Goal: Communication & Community: Share content

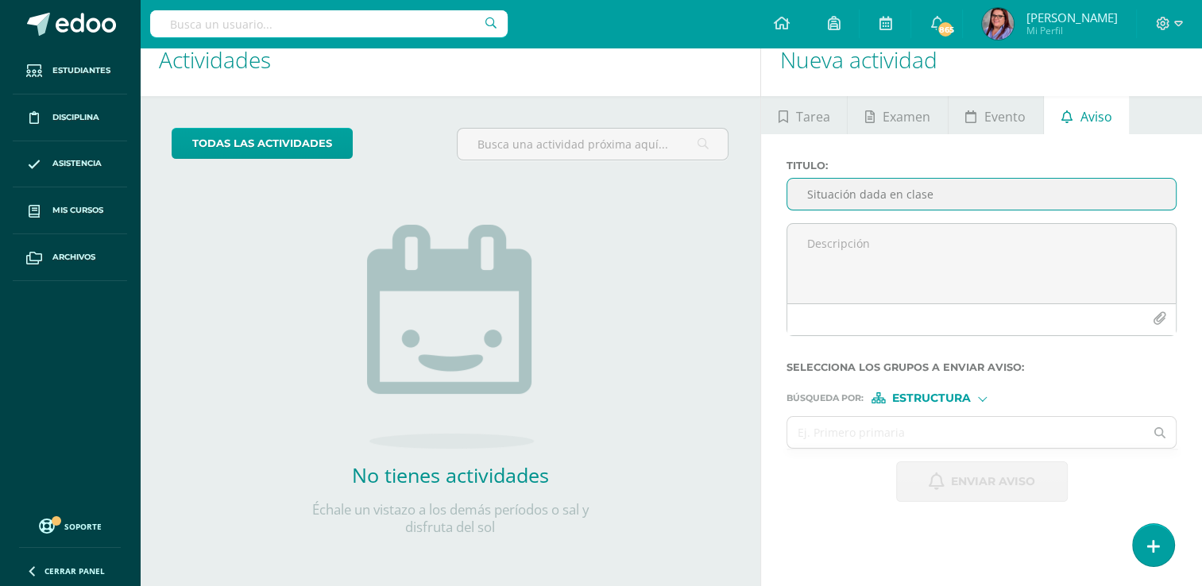
type input "Situación dada en clase"
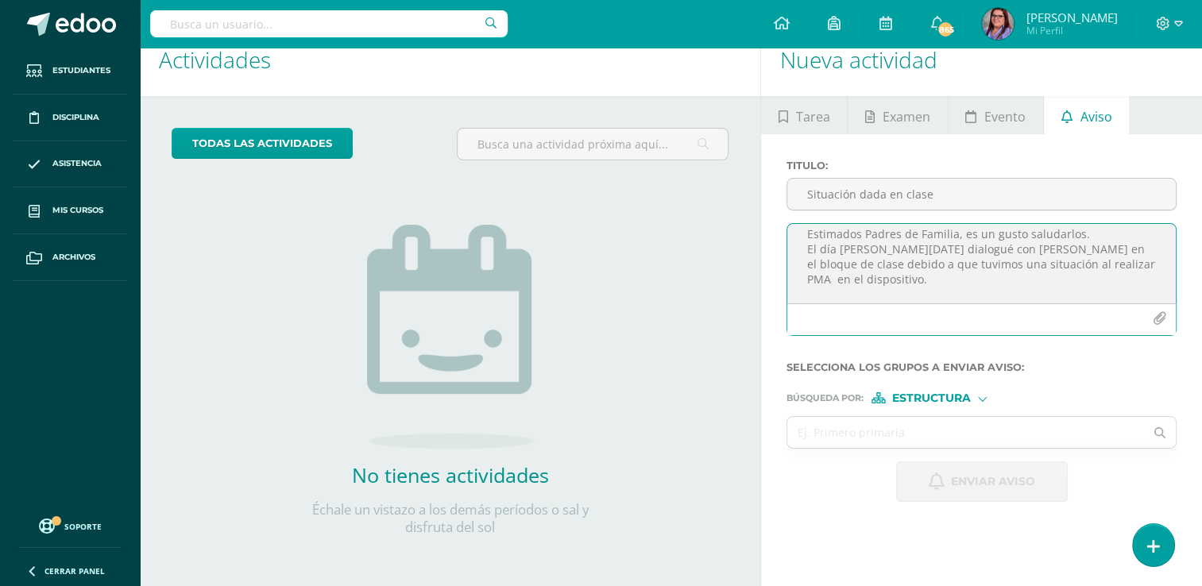
scroll to position [25, 0]
click at [1049, 275] on textarea "Estimados Padres de Familia, es un gusto saludarlos. El día [PERSON_NAME][DATE]…" at bounding box center [981, 263] width 388 height 79
click at [1081, 290] on textarea "Estimados Padres de Familia, es un gusto saludarlos. El día [PERSON_NAME][DATE]…" at bounding box center [981, 263] width 388 height 79
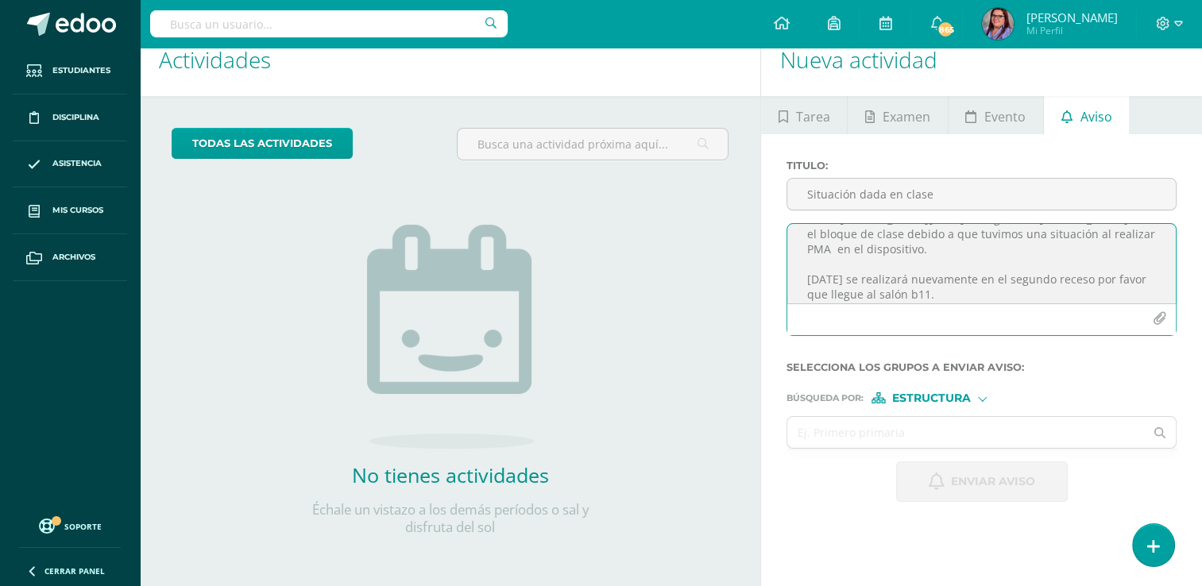
scroll to position [55, 0]
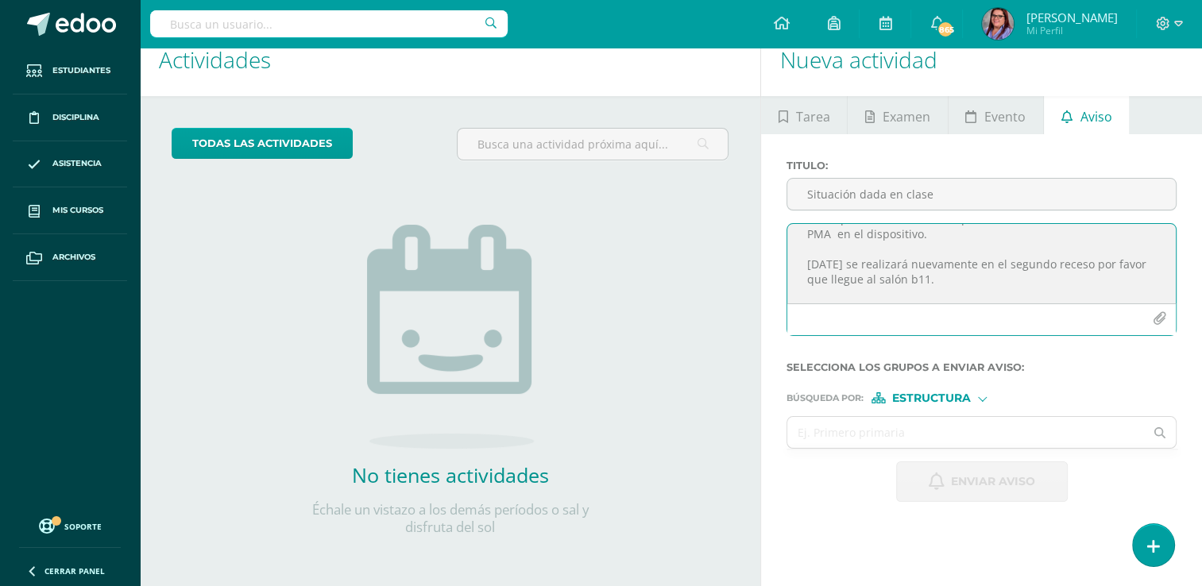
type textarea "Estimados Padres de Familia, es un gusto saludarlos. El día [PERSON_NAME][DATE]…"
click at [940, 397] on span "Estructura" at bounding box center [931, 398] width 79 height 9
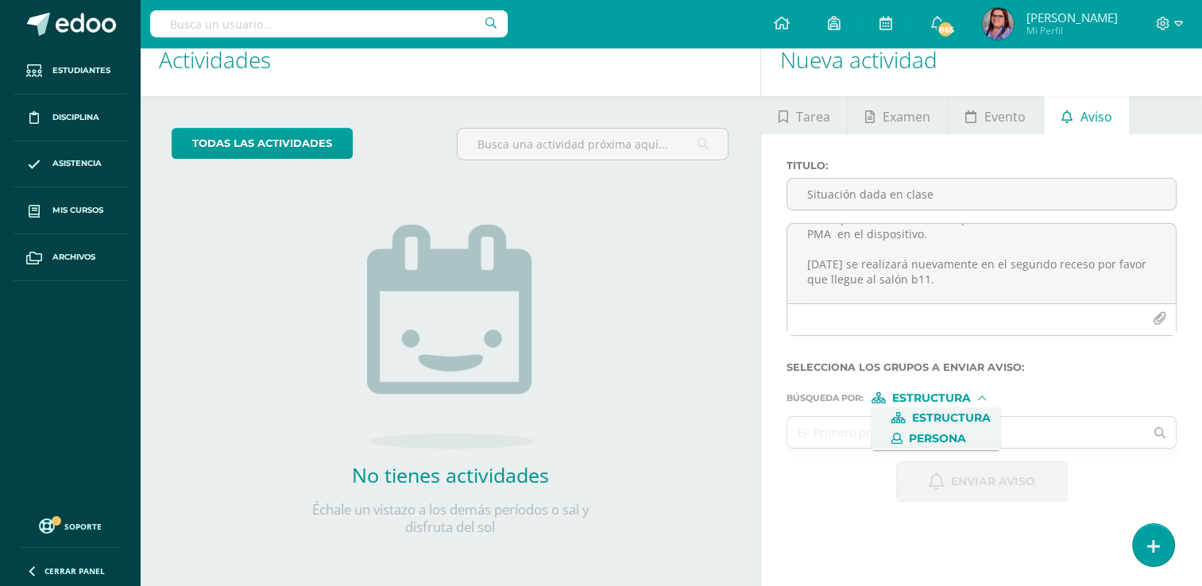
click at [927, 434] on span "Persona" at bounding box center [937, 438] width 57 height 9
click at [925, 432] on input "text" at bounding box center [965, 432] width 357 height 31
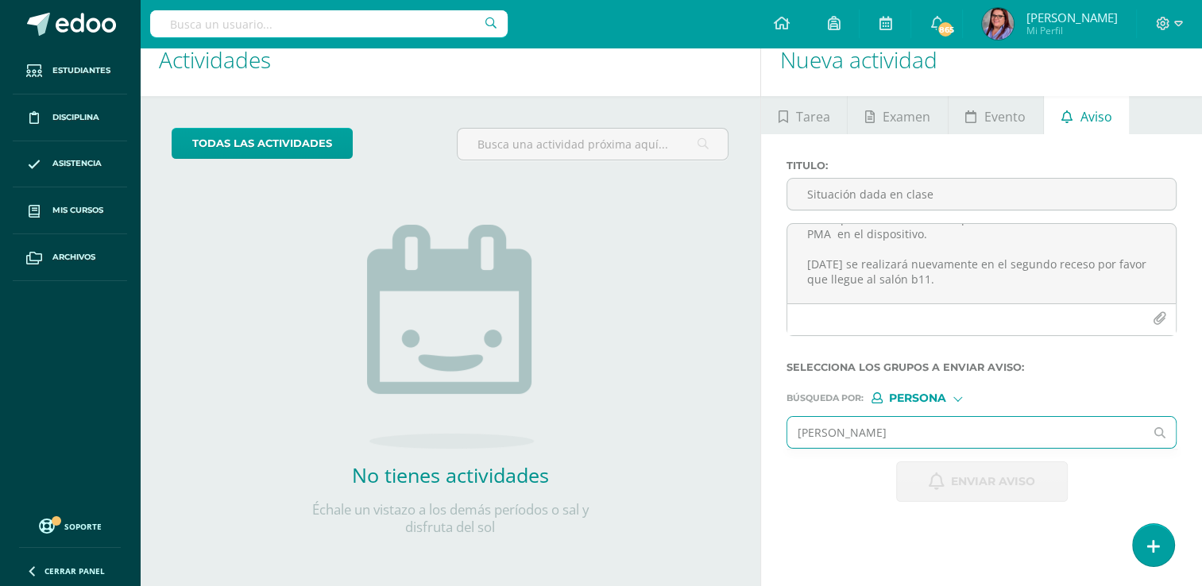
type input "[PERSON_NAME]"
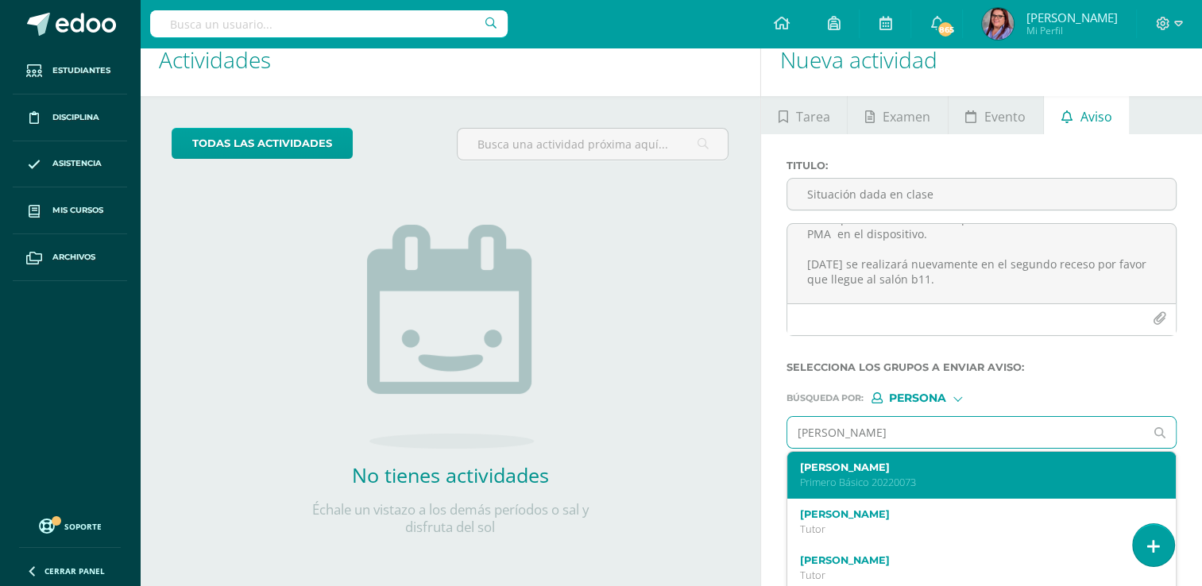
click at [878, 465] on label "[PERSON_NAME]" at bounding box center [974, 468] width 348 height 12
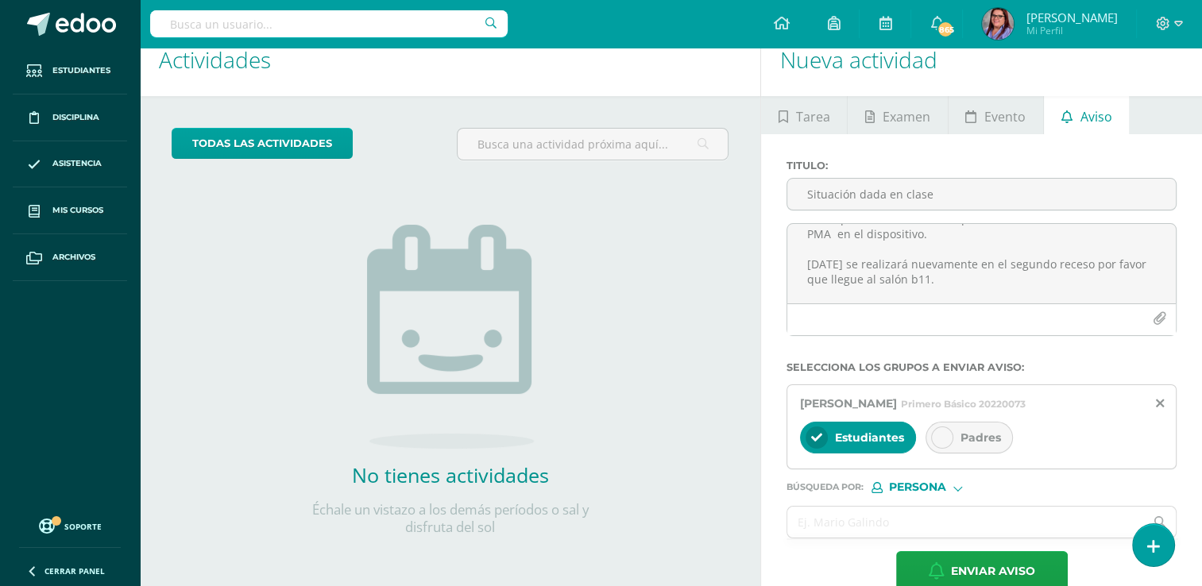
click at [942, 427] on div at bounding box center [942, 438] width 22 height 22
click at [906, 517] on input "text" at bounding box center [965, 522] width 357 height 31
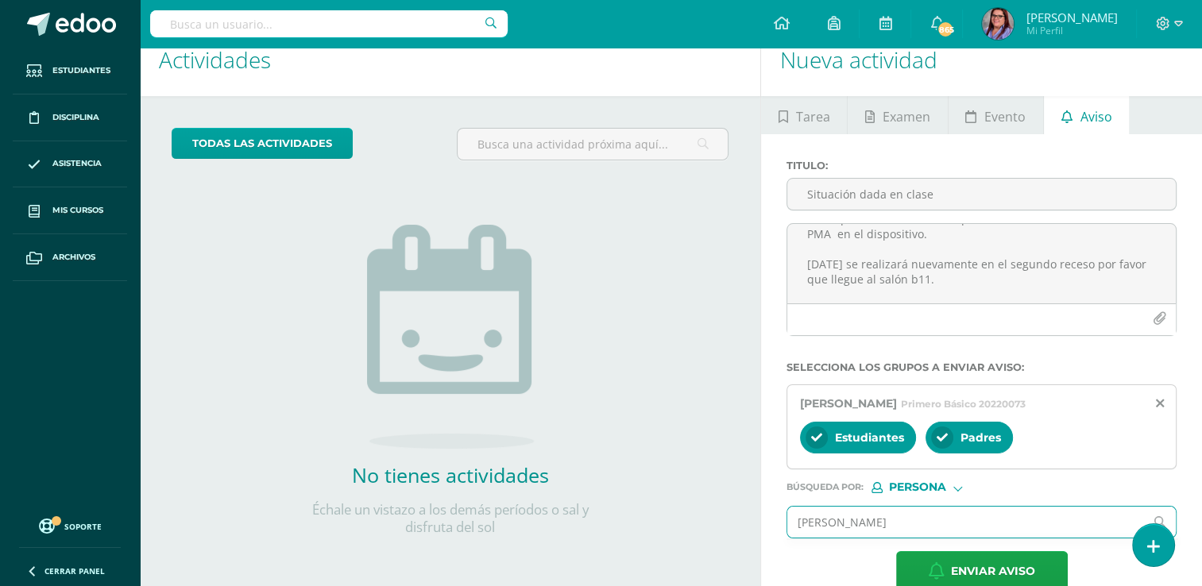
type input "[PERSON_NAME]"
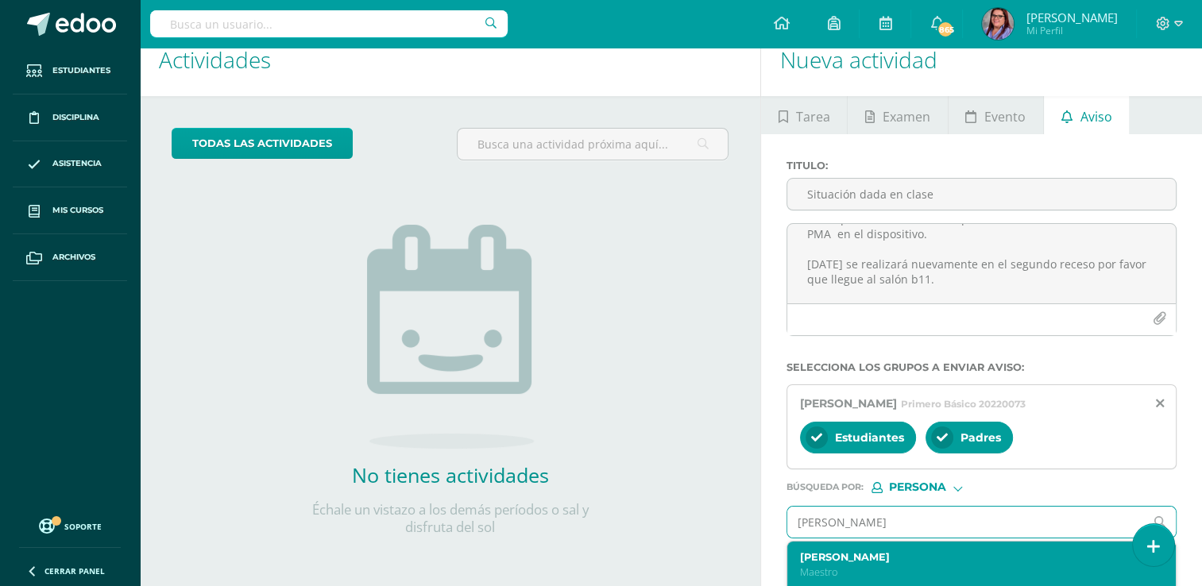
click at [909, 554] on label "[PERSON_NAME]" at bounding box center [974, 557] width 348 height 12
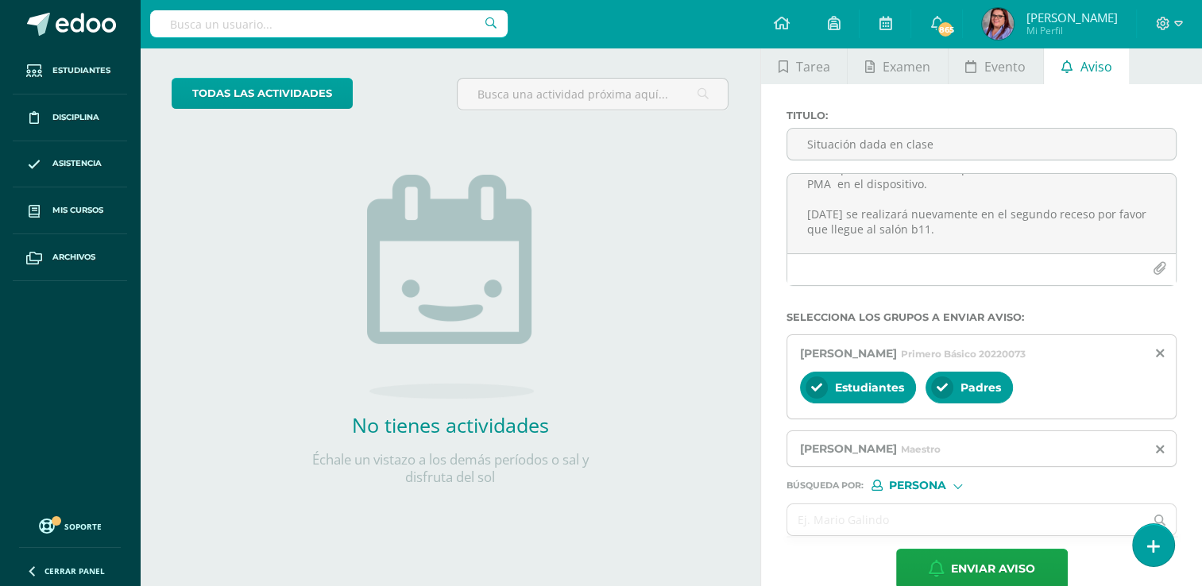
scroll to position [101, 0]
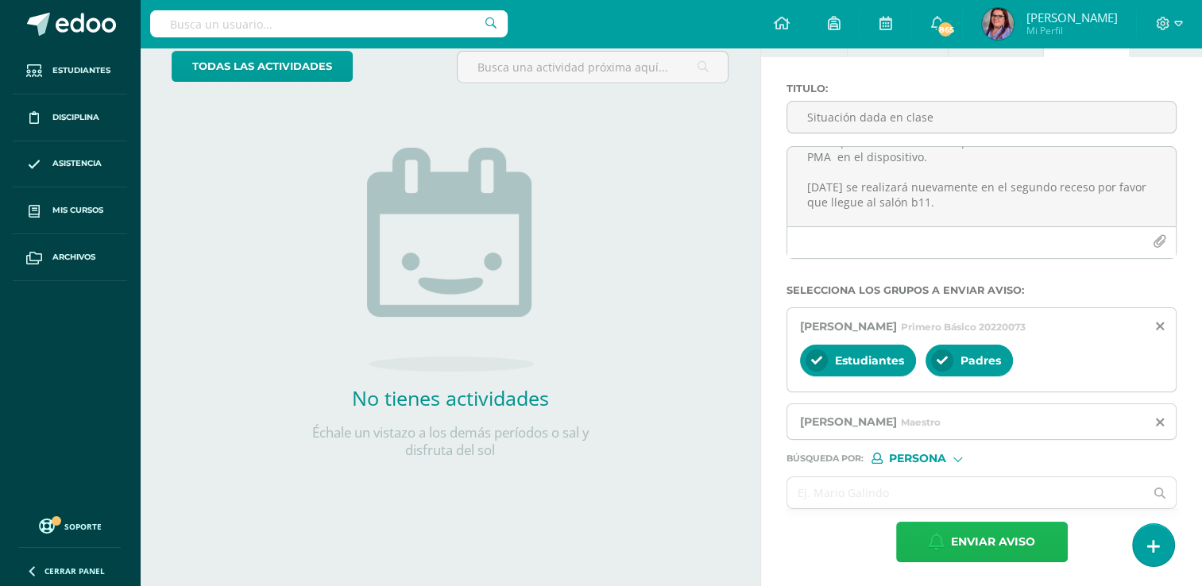
click at [931, 537] on icon "button" at bounding box center [937, 541] width 16 height 17
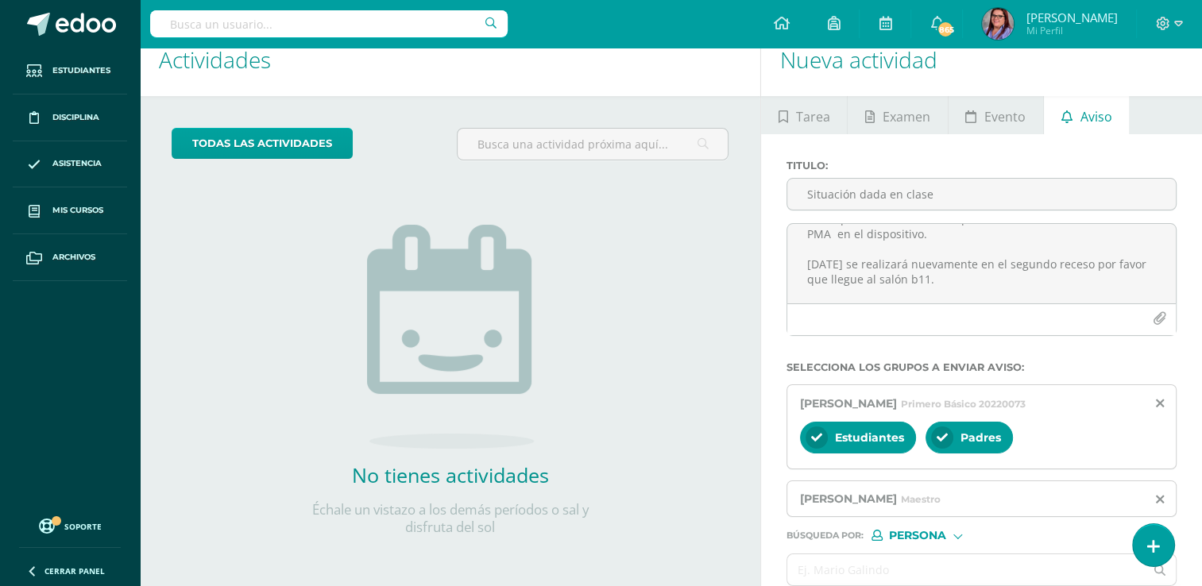
scroll to position [0, 0]
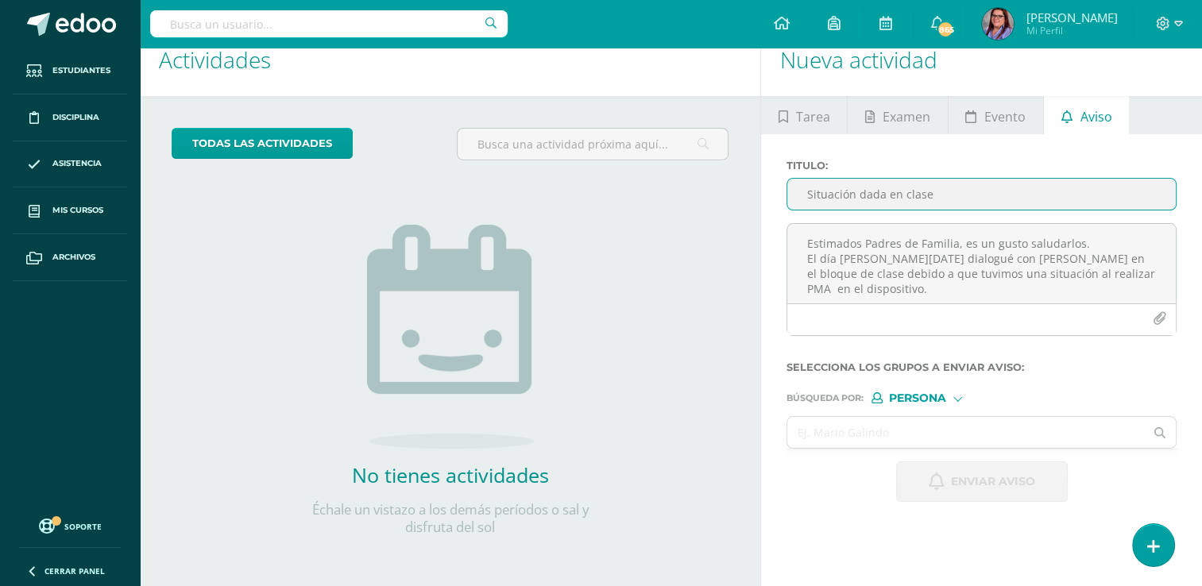
click at [895, 193] on input "Situación dada en clase" at bounding box center [981, 194] width 388 height 31
click at [832, 202] on input "Situación dada en clase" at bounding box center [981, 194] width 388 height 31
click at [844, 187] on input "Situación dada en clase" at bounding box center [981, 194] width 388 height 31
type input "Solicitud de entrevista"
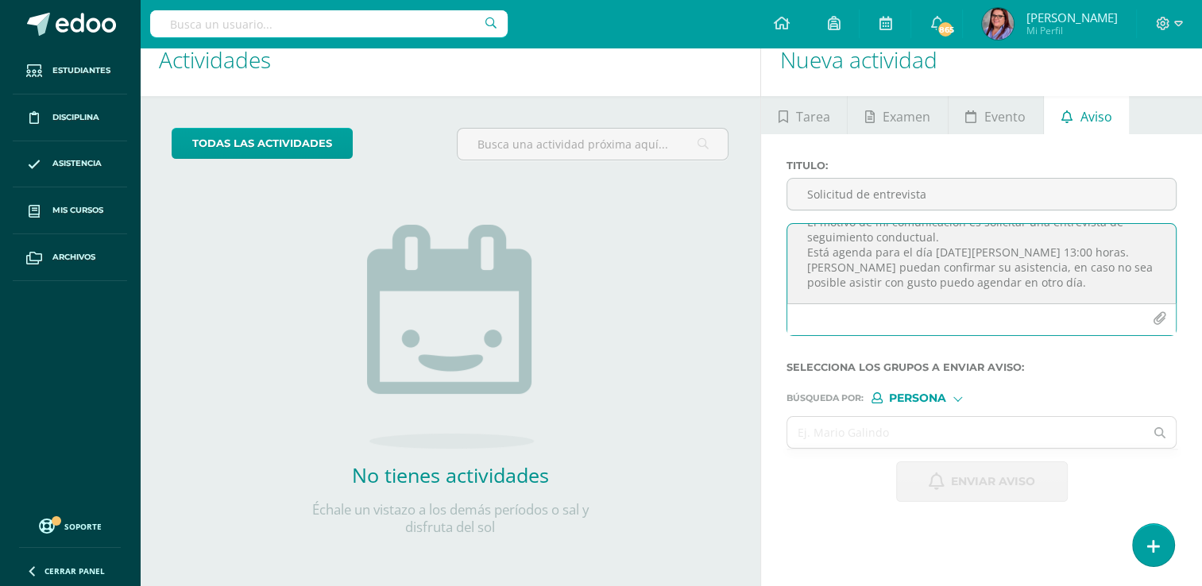
scroll to position [79, 0]
type textarea "Buenas tardes estimados Padres de familia, es un gusto saludarlos. El motivo de…"
click at [880, 434] on input "text" at bounding box center [965, 432] width 357 height 31
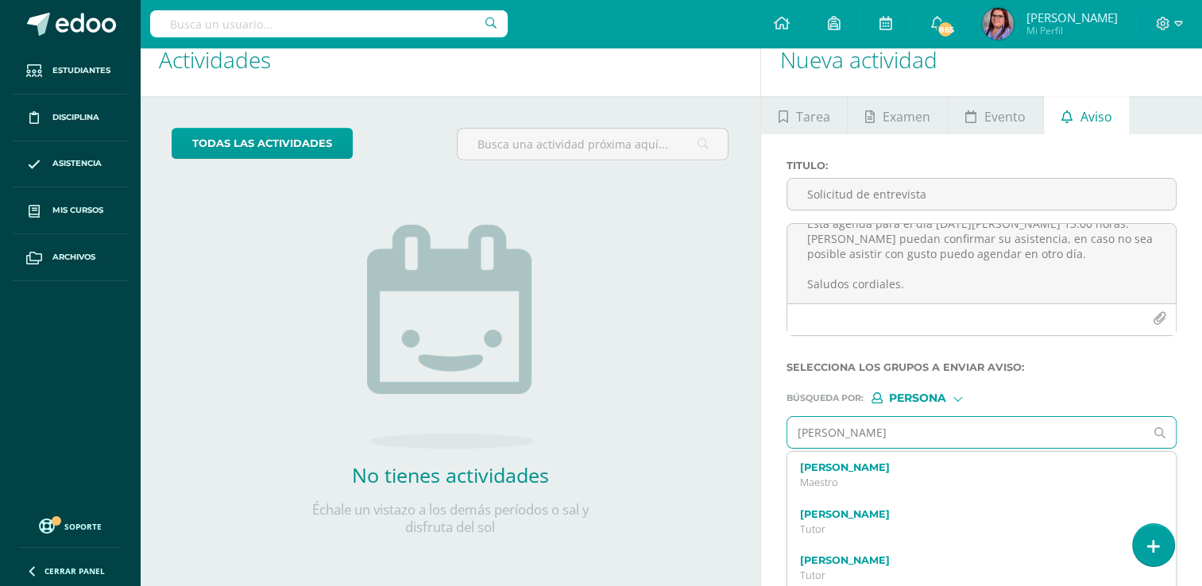
type input "[PERSON_NAME]"
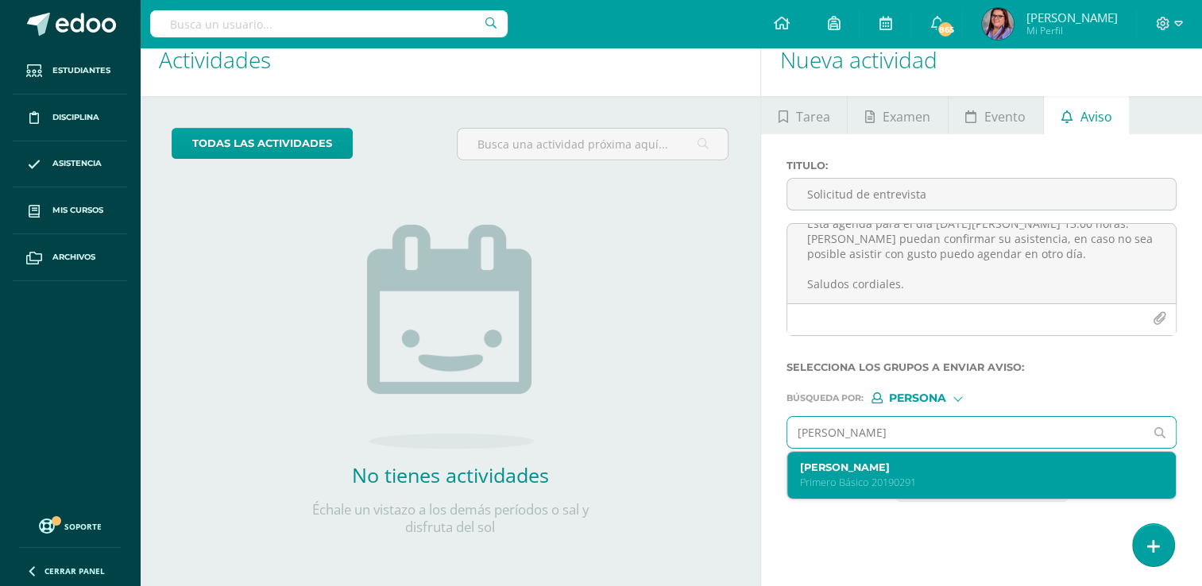
click at [982, 462] on label "[PERSON_NAME]" at bounding box center [974, 468] width 348 height 12
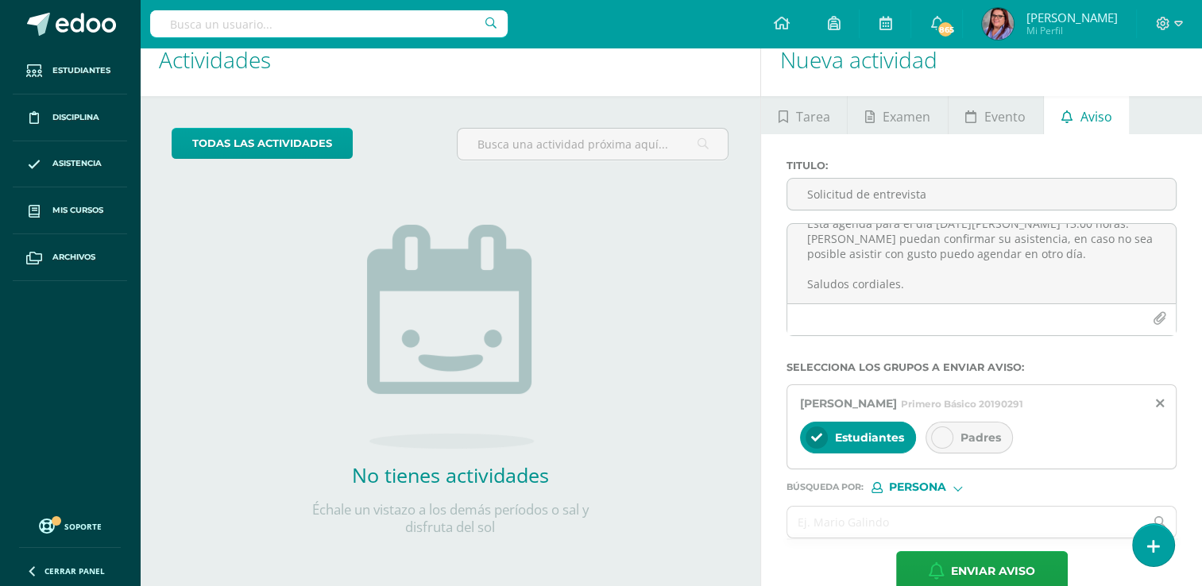
click at [985, 446] on div "Padres" at bounding box center [968, 438] width 87 height 32
click at [944, 515] on input "text" at bounding box center [965, 522] width 357 height 31
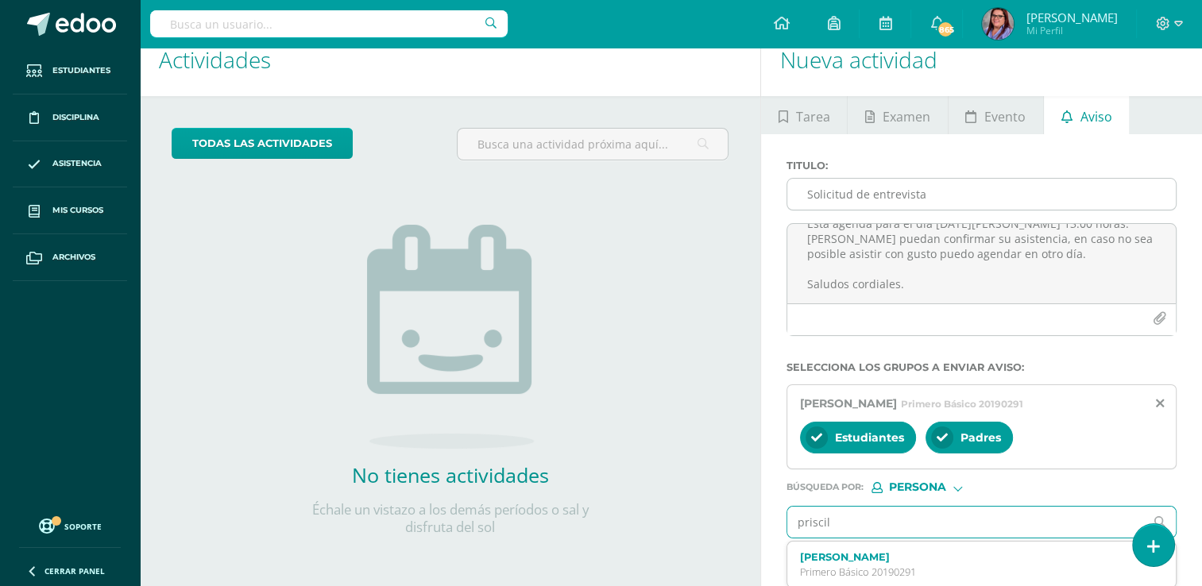
type input "[PERSON_NAME]"
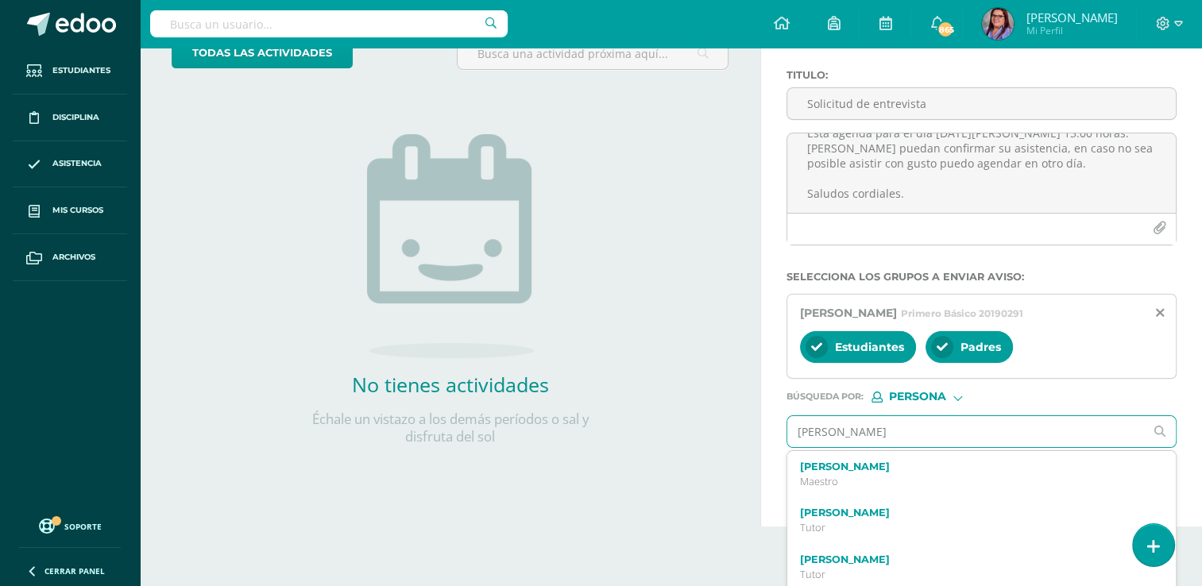
scroll to position [119, 0]
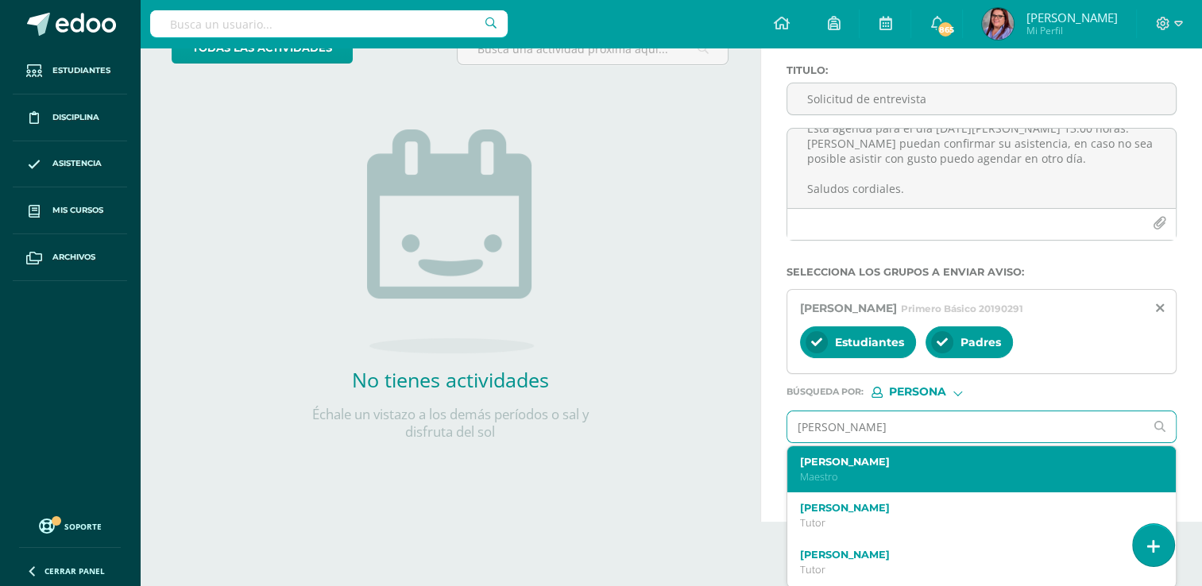
click at [855, 465] on label "[PERSON_NAME]" at bounding box center [974, 462] width 348 height 12
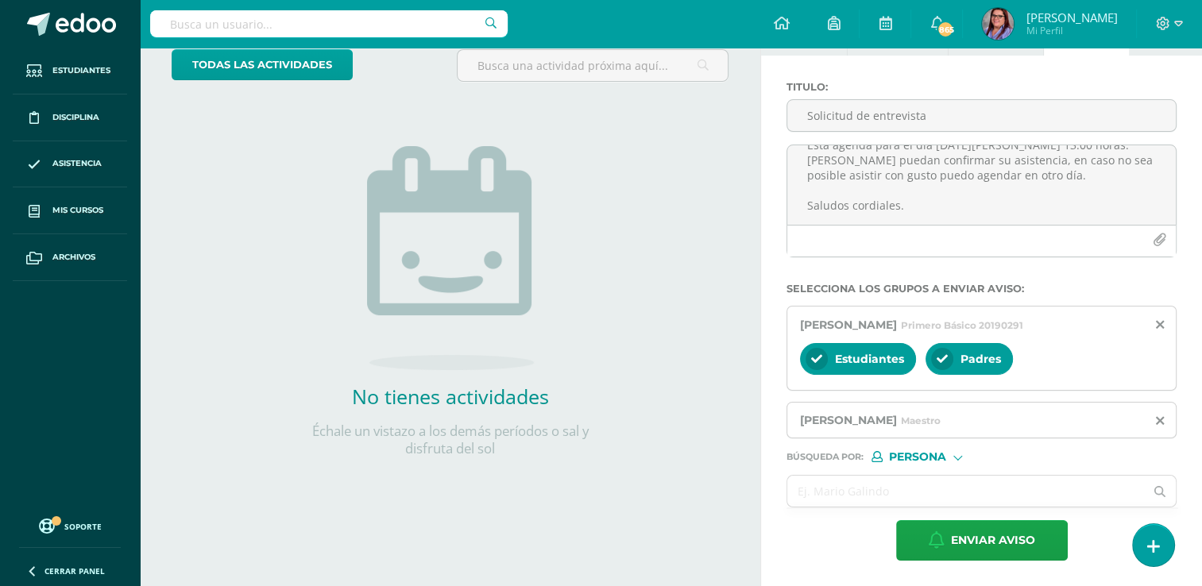
scroll to position [101, 0]
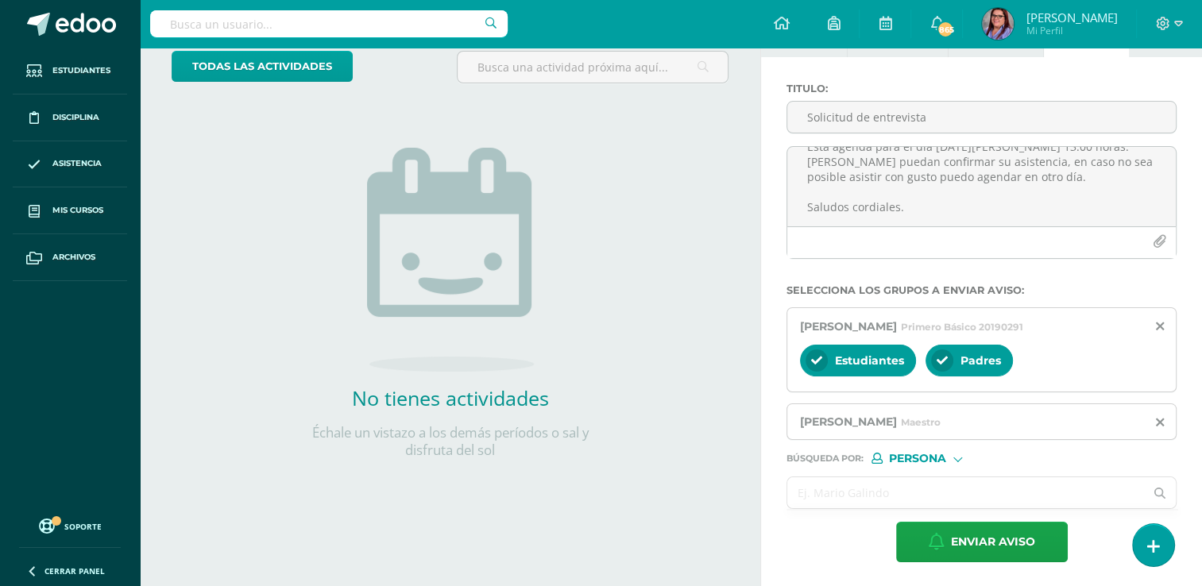
click at [849, 500] on input "text" at bounding box center [965, 492] width 357 height 31
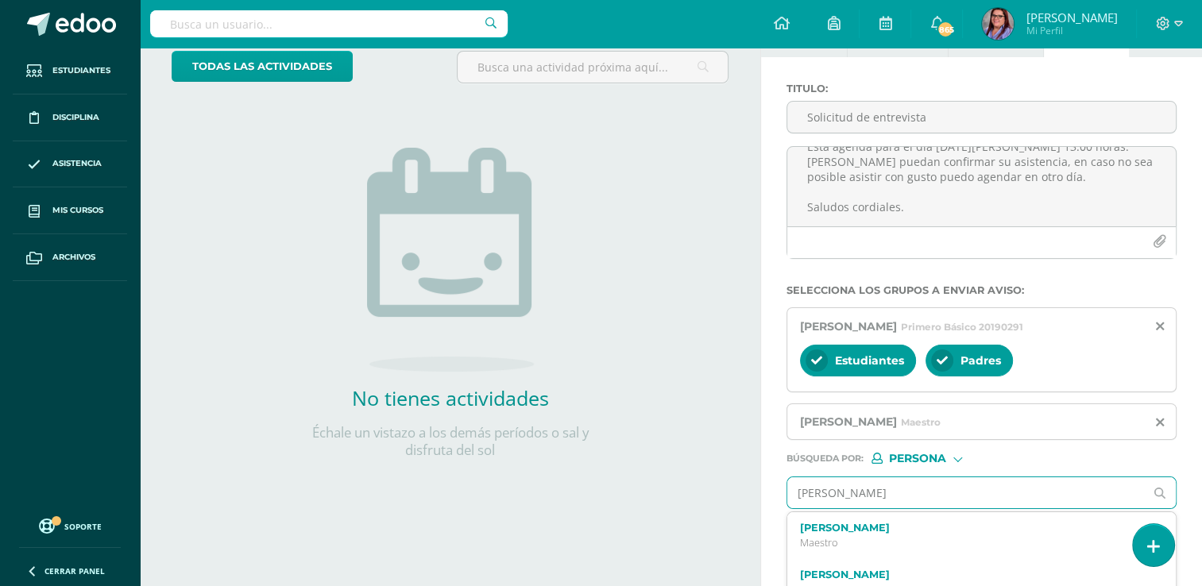
type input "[PERSON_NAME]"
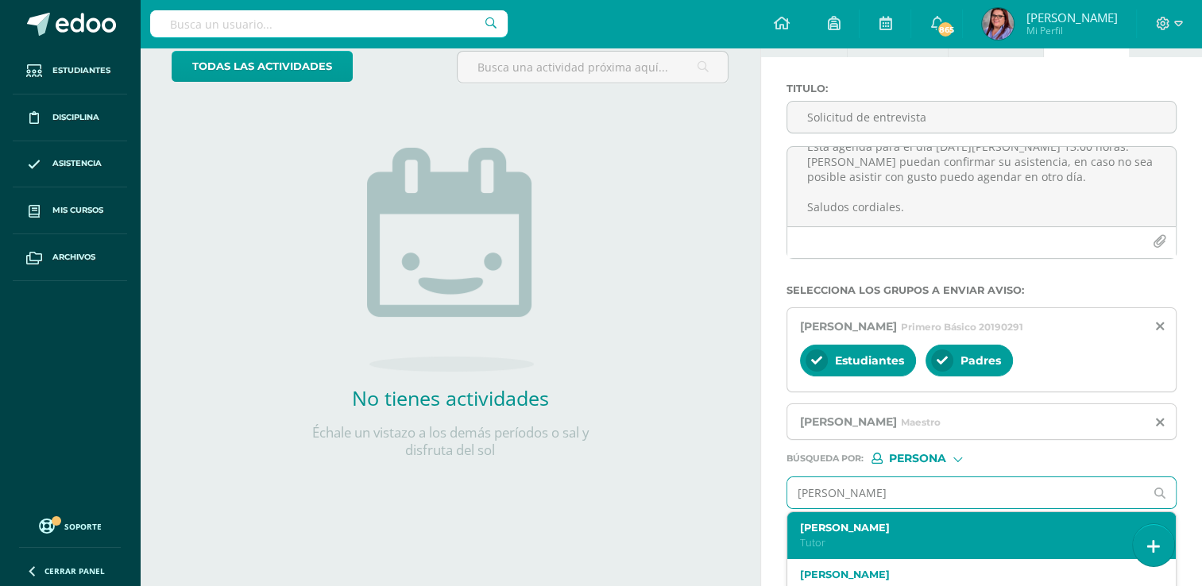
click at [840, 539] on p "Tutor" at bounding box center [974, 543] width 348 height 14
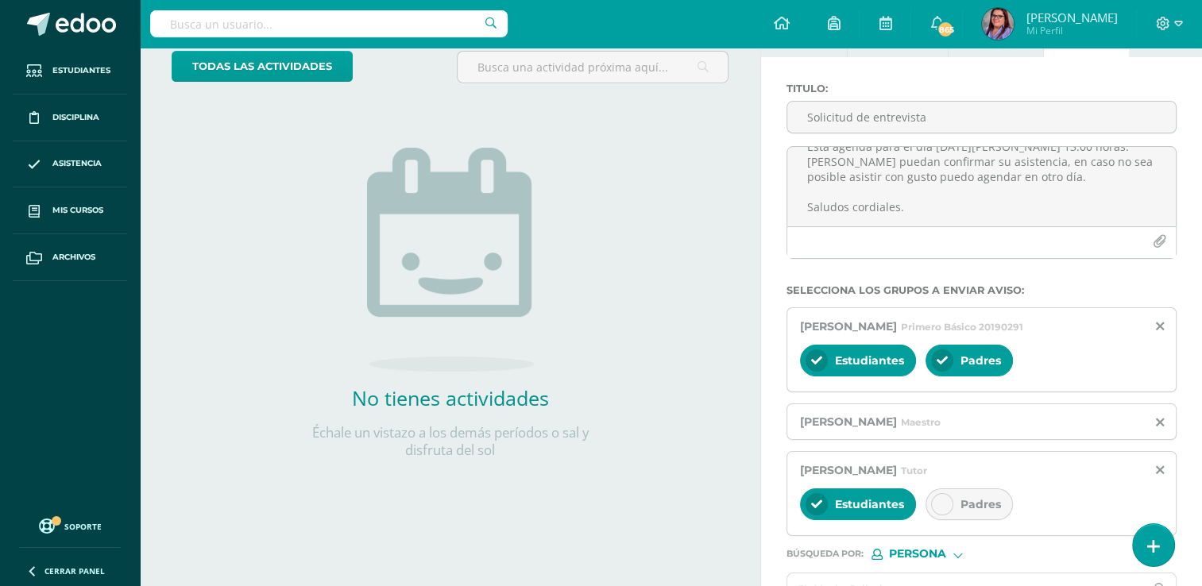
click at [937, 503] on icon at bounding box center [942, 504] width 11 height 11
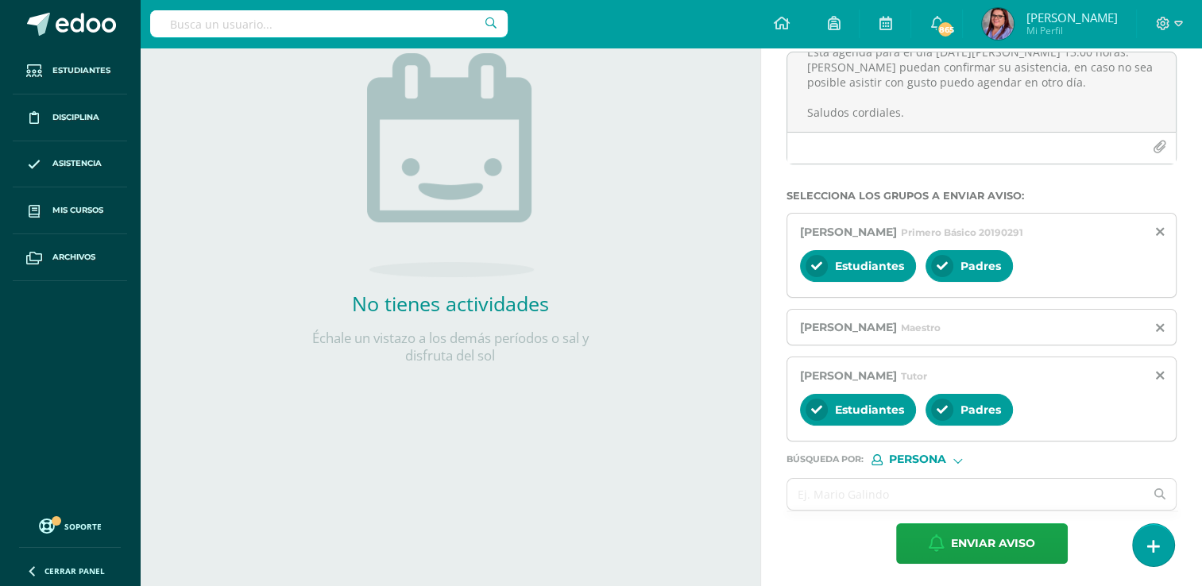
scroll to position [196, 0]
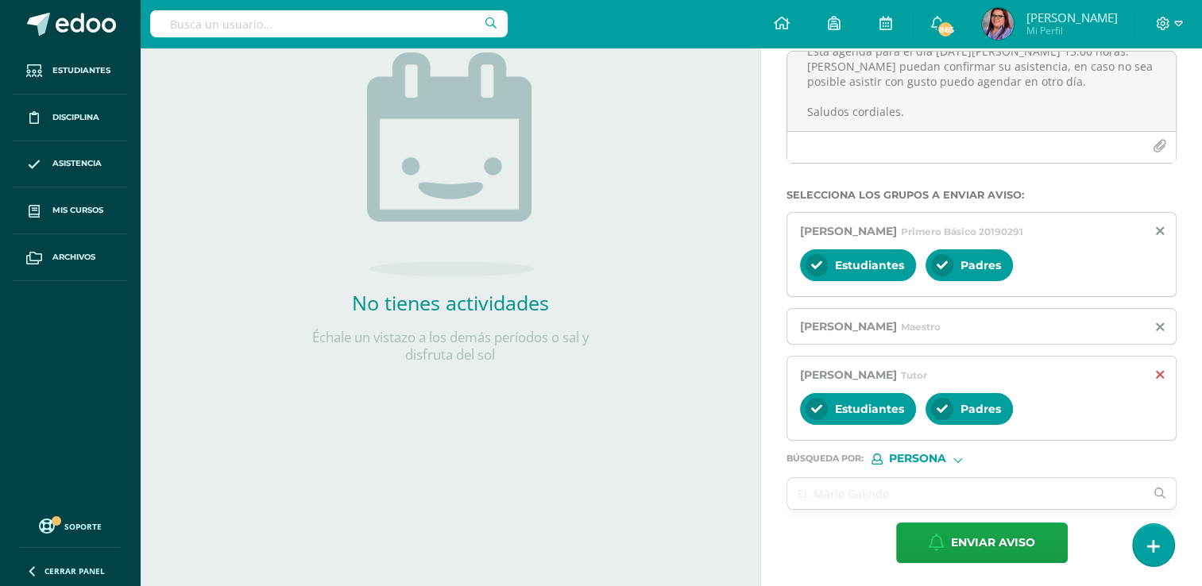
click at [1156, 377] on icon at bounding box center [1160, 376] width 8 height 14
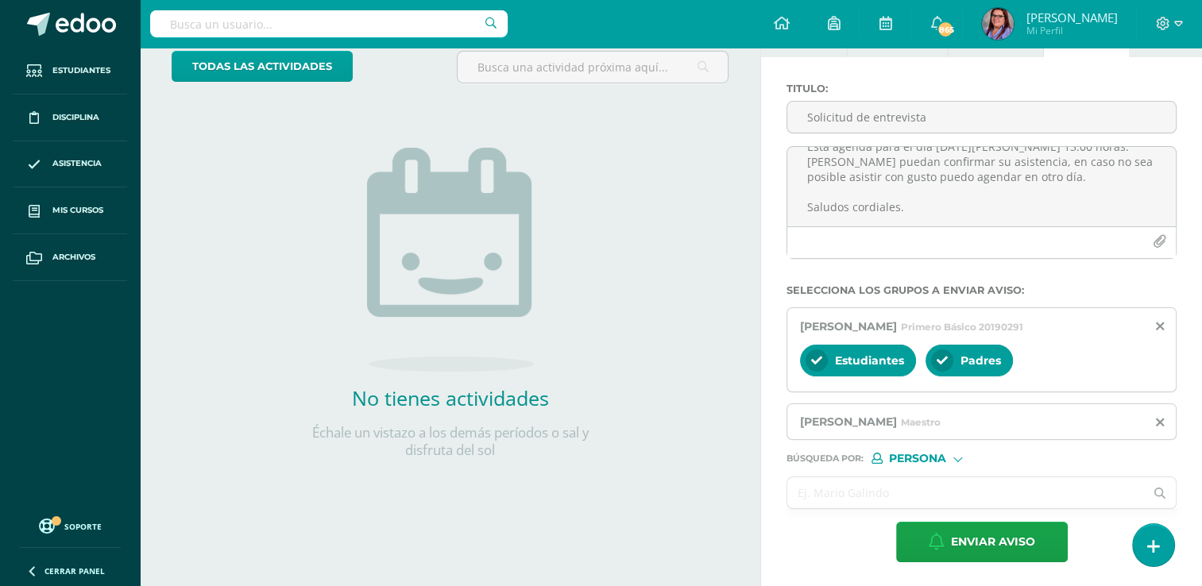
click at [912, 491] on input "text" at bounding box center [965, 492] width 357 height 31
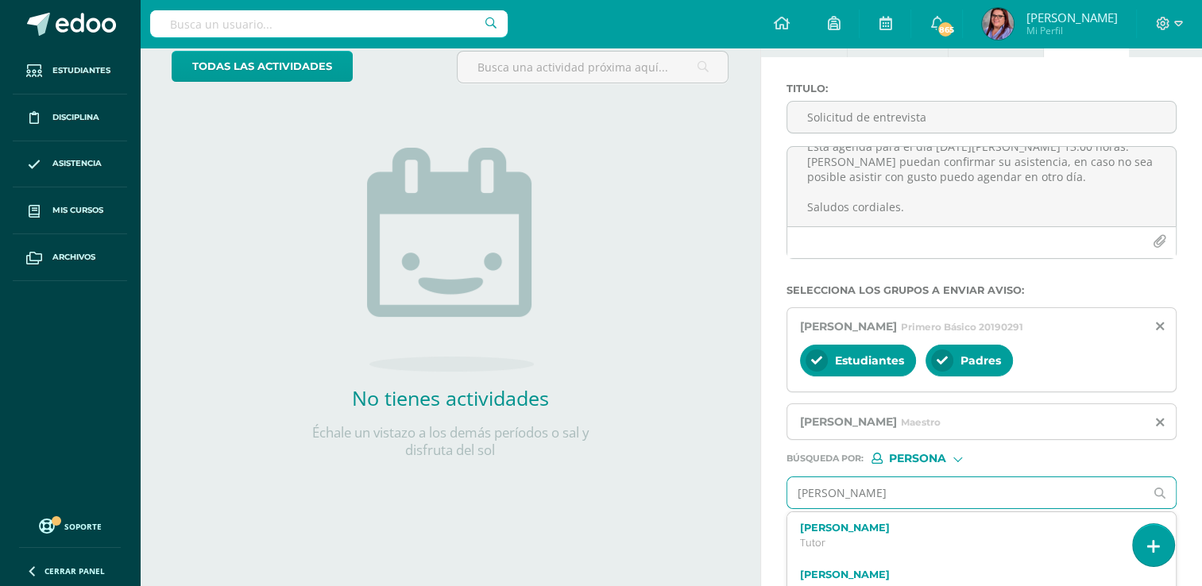
type input "[PERSON_NAME]"
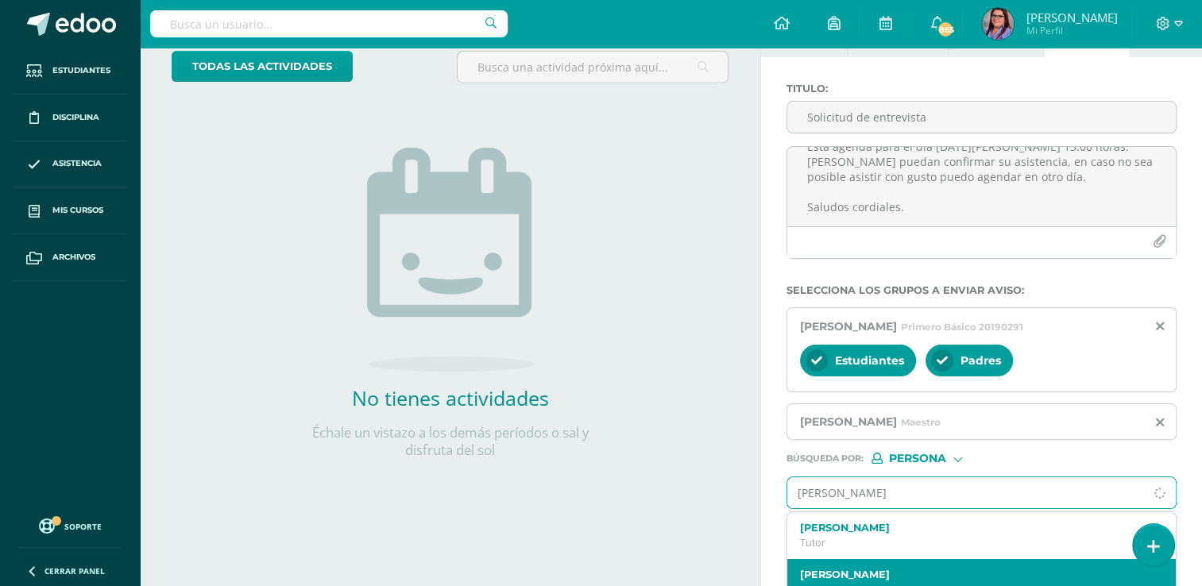
click at [963, 562] on div "[PERSON_NAME]" at bounding box center [981, 582] width 388 height 47
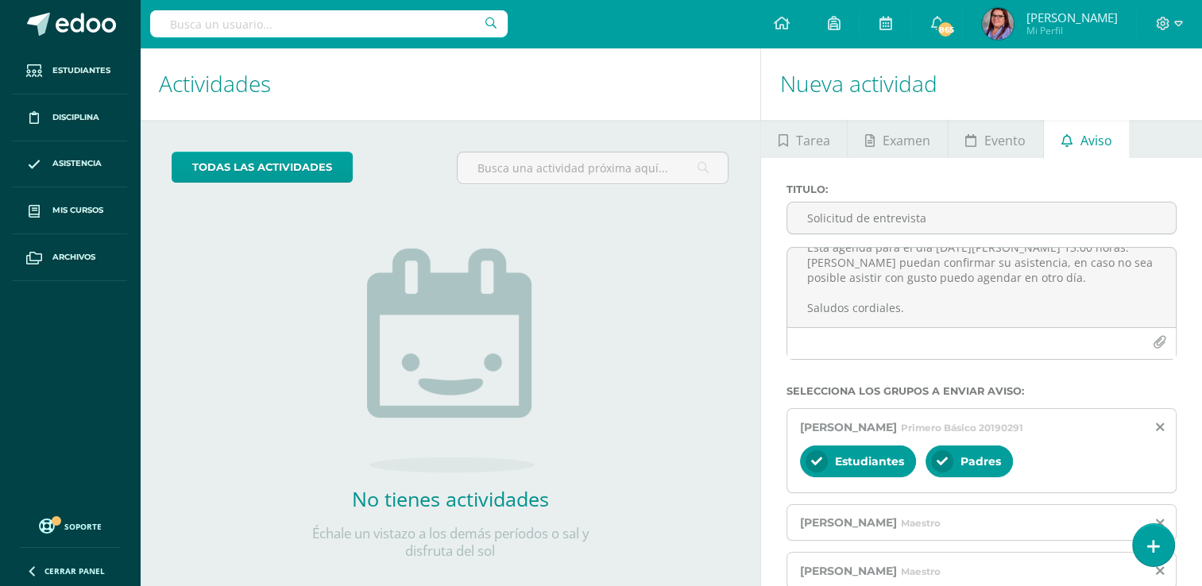
scroll to position [149, 0]
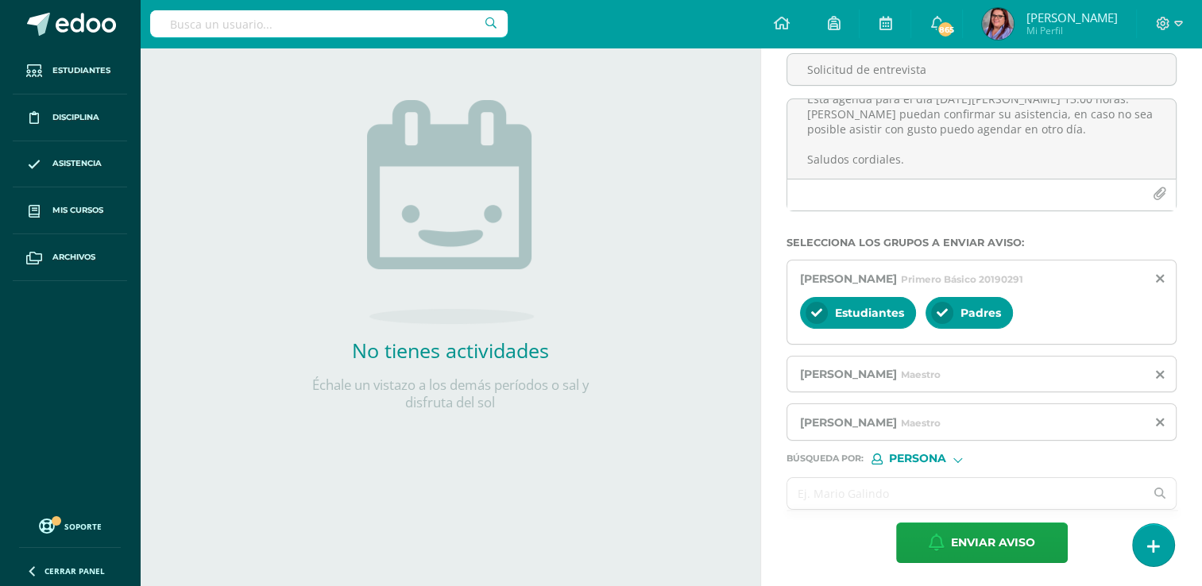
click at [861, 495] on input "text" at bounding box center [965, 493] width 357 height 31
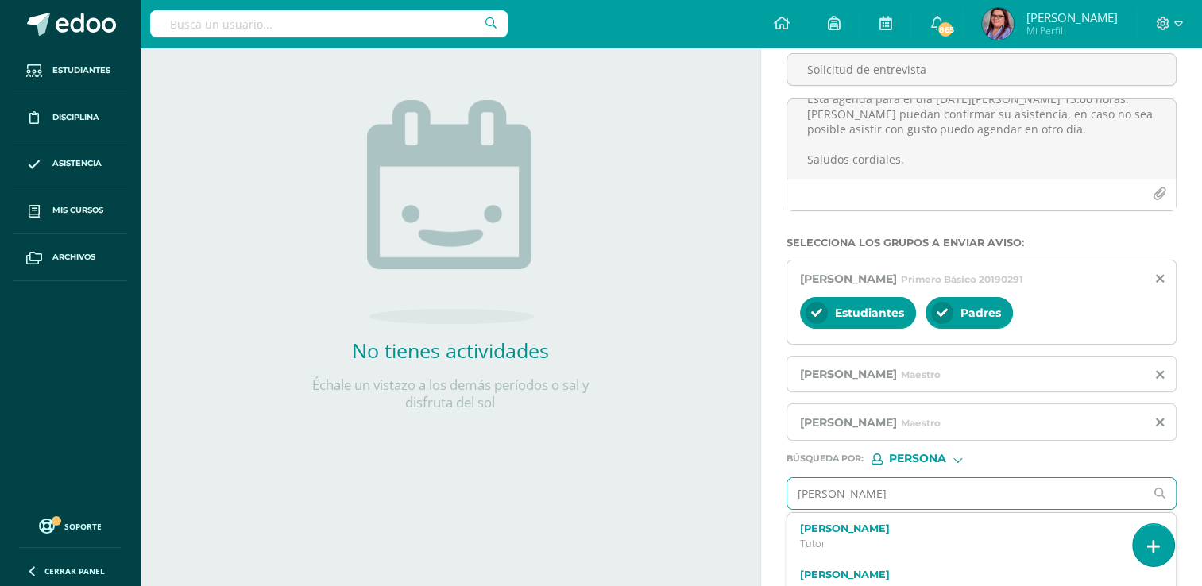
type input "[PERSON_NAME]"
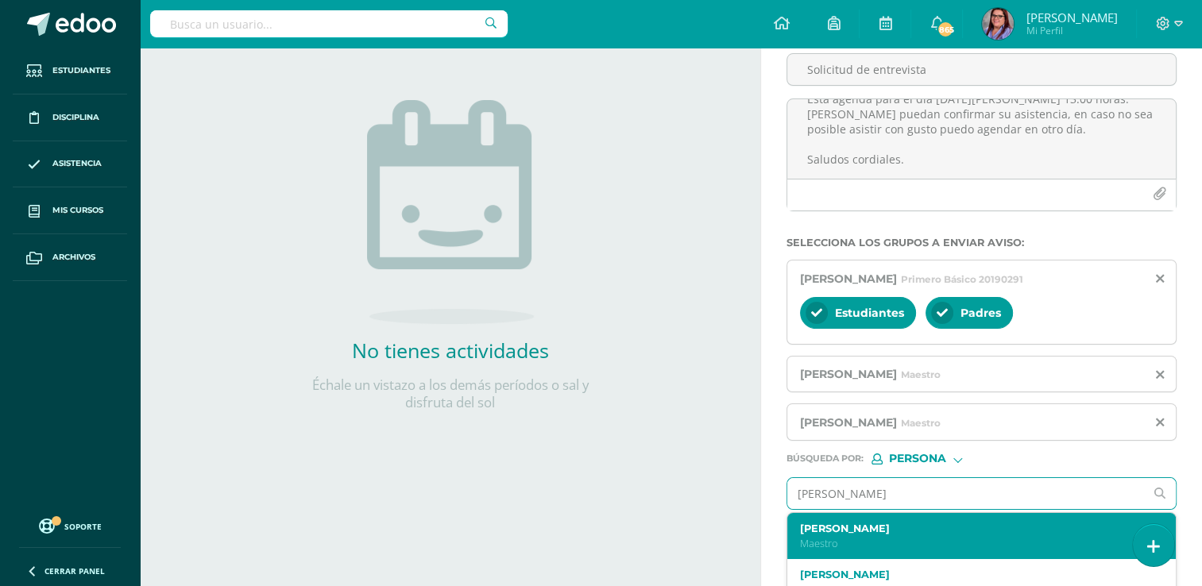
click at [850, 531] on label "[PERSON_NAME]" at bounding box center [974, 529] width 348 height 12
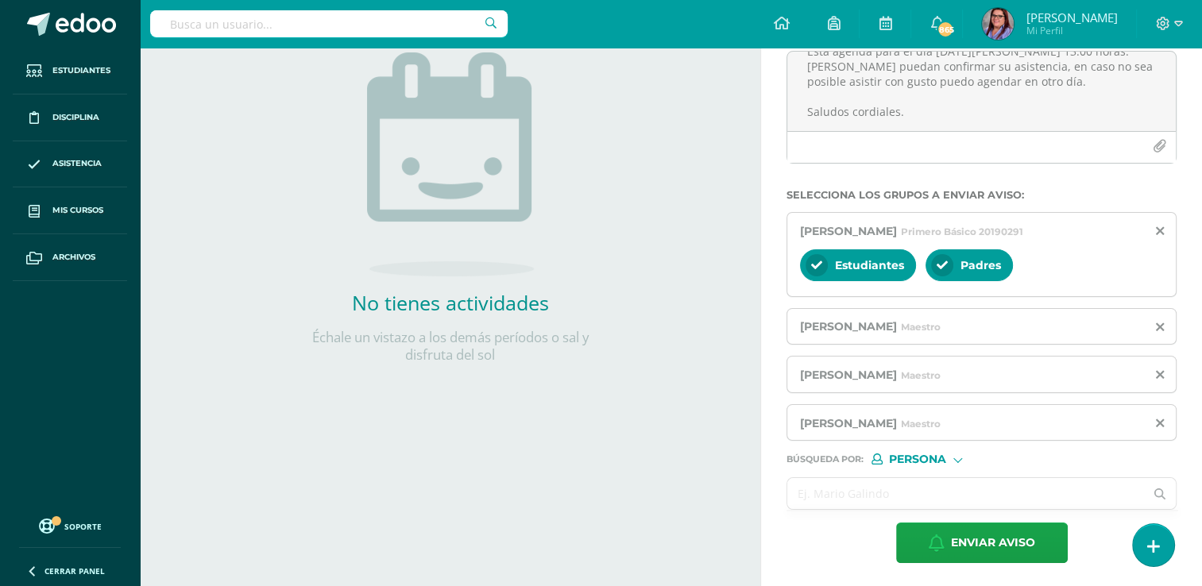
scroll to position [197, 0]
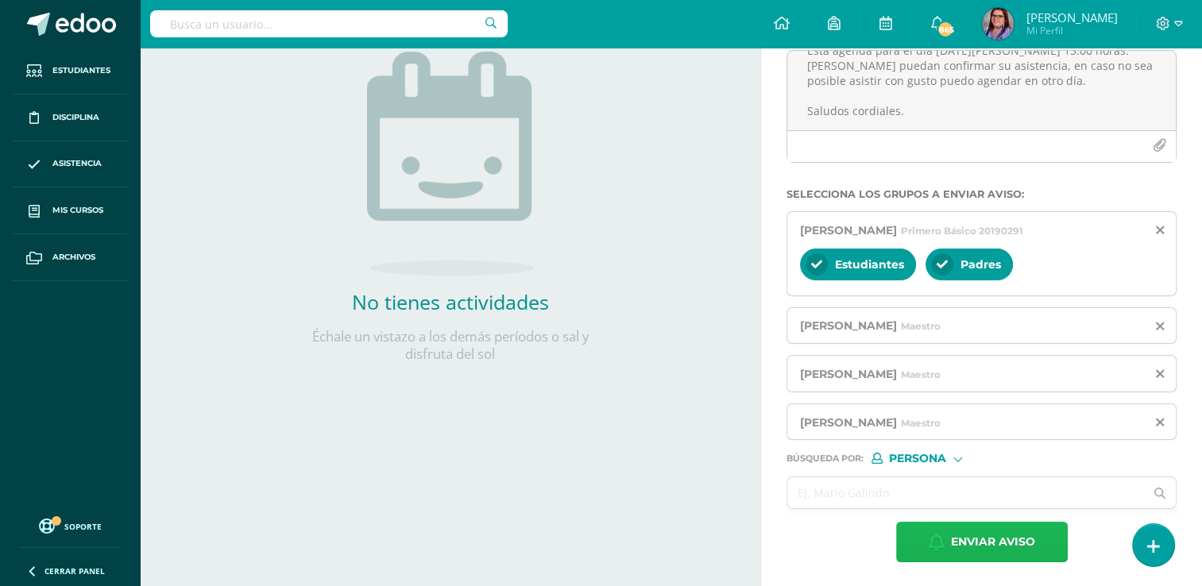
click at [947, 539] on button "Enviar aviso" at bounding box center [982, 542] width 172 height 41
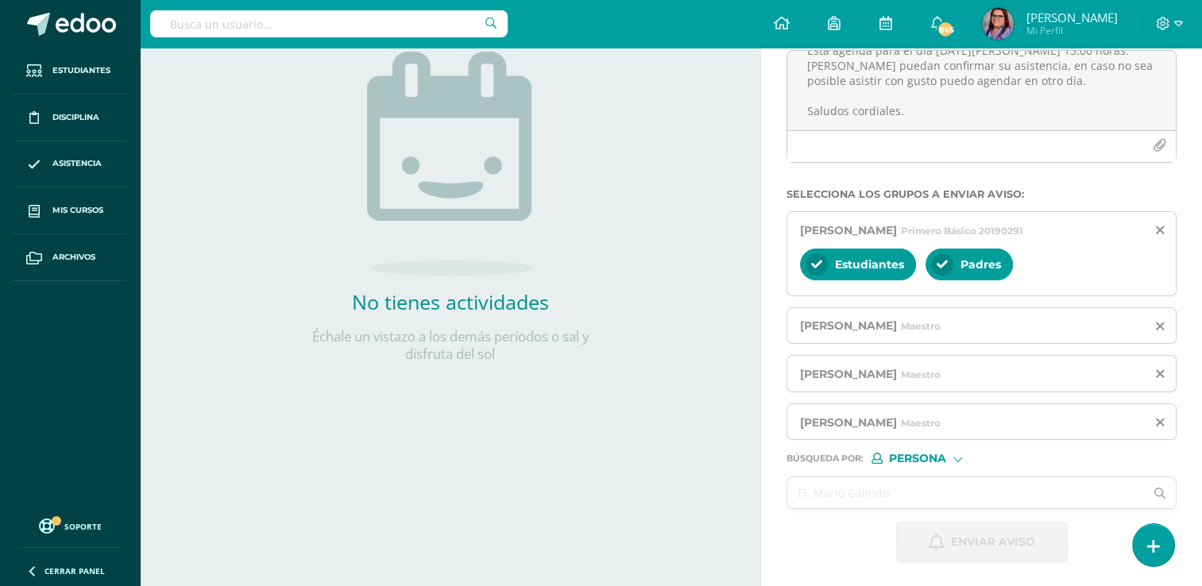
scroll to position [24, 0]
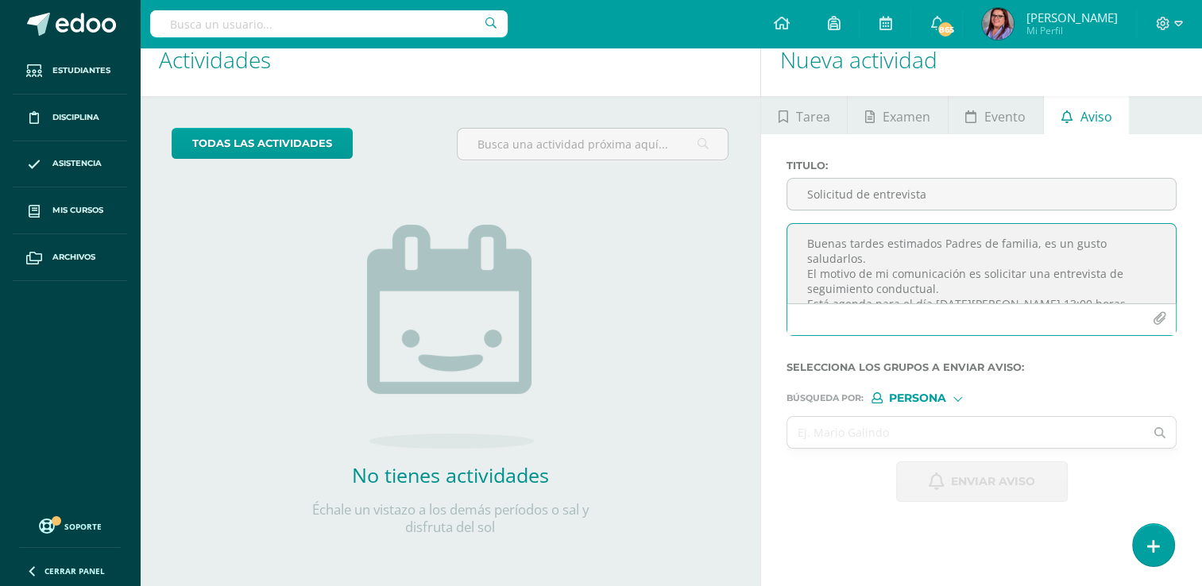
click at [855, 245] on textarea "Buenas tardes estimados Padres de familia, es un gusto saludarlos. El motivo de…" at bounding box center [981, 263] width 388 height 79
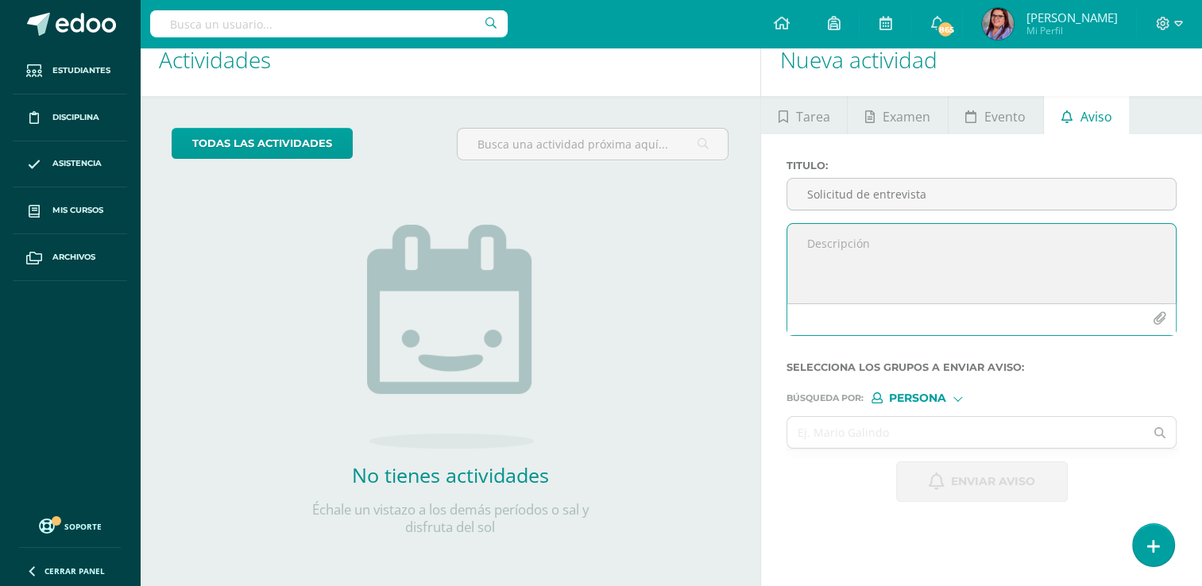
paste textarea "Estimados Padres de Familia, es un gusto saludarles. El día de [DATE] fue entre…"
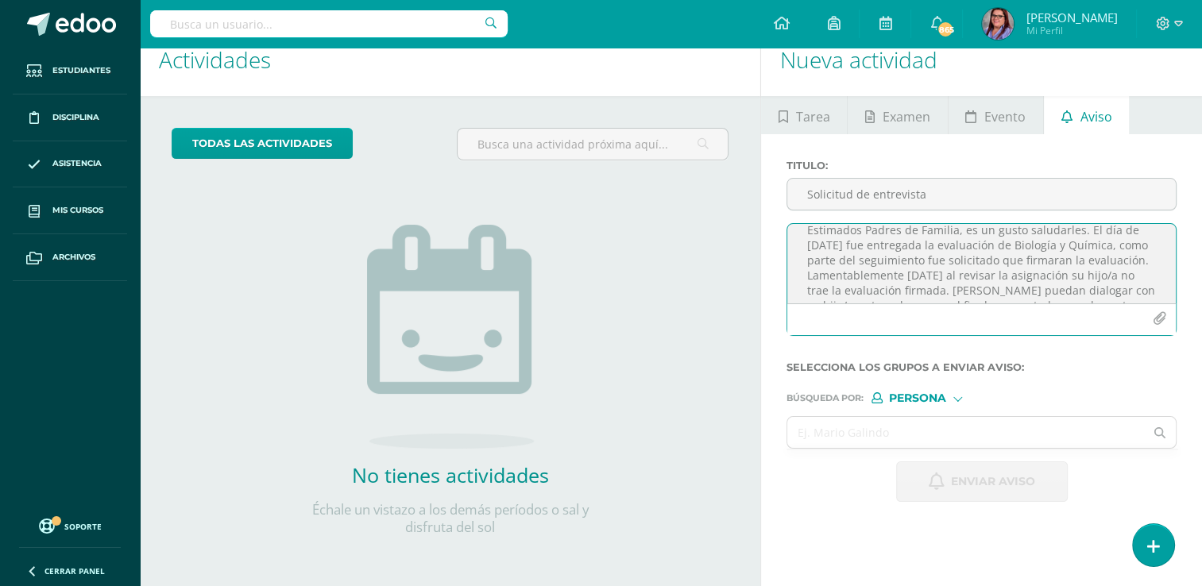
scroll to position [0, 0]
type textarea "Estimados Padres de Familia, es un gusto saludarles. El día de [DATE] fue entre…"
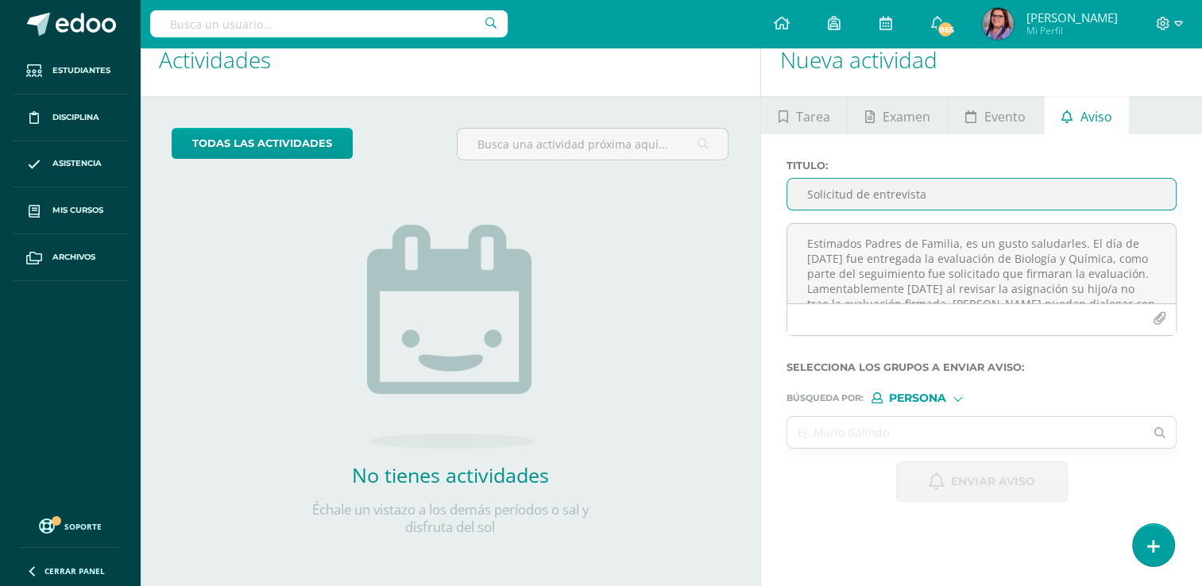
click at [858, 186] on input "Solicitud de entrevista" at bounding box center [981, 194] width 388 height 31
paste input "Firma evaluación Biología y Química"
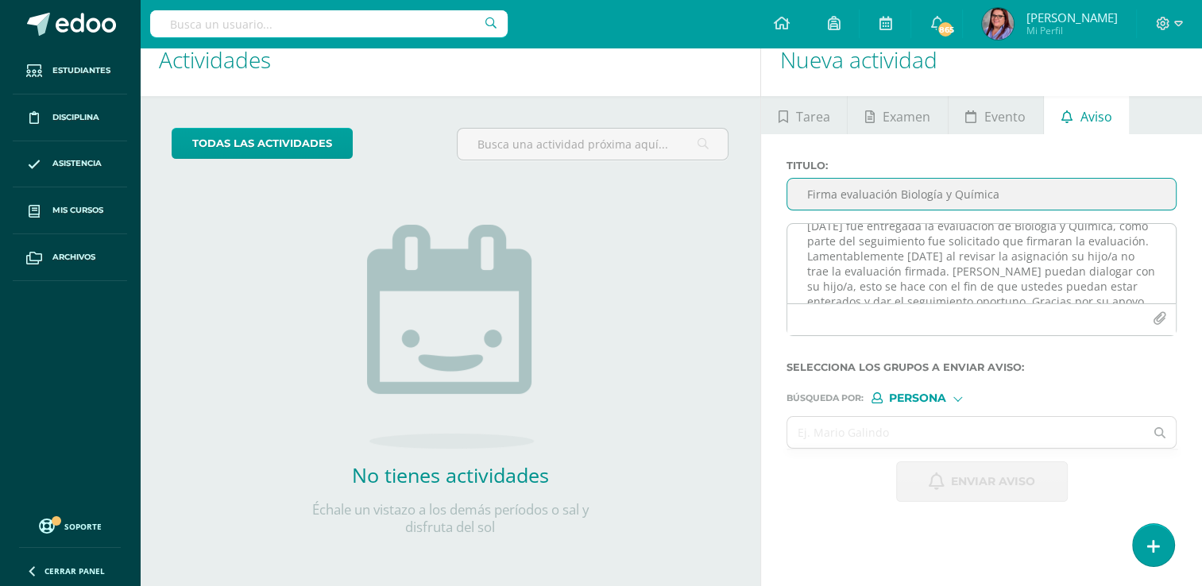
scroll to position [51, 0]
type input "Firma evaluación Biología y Química"
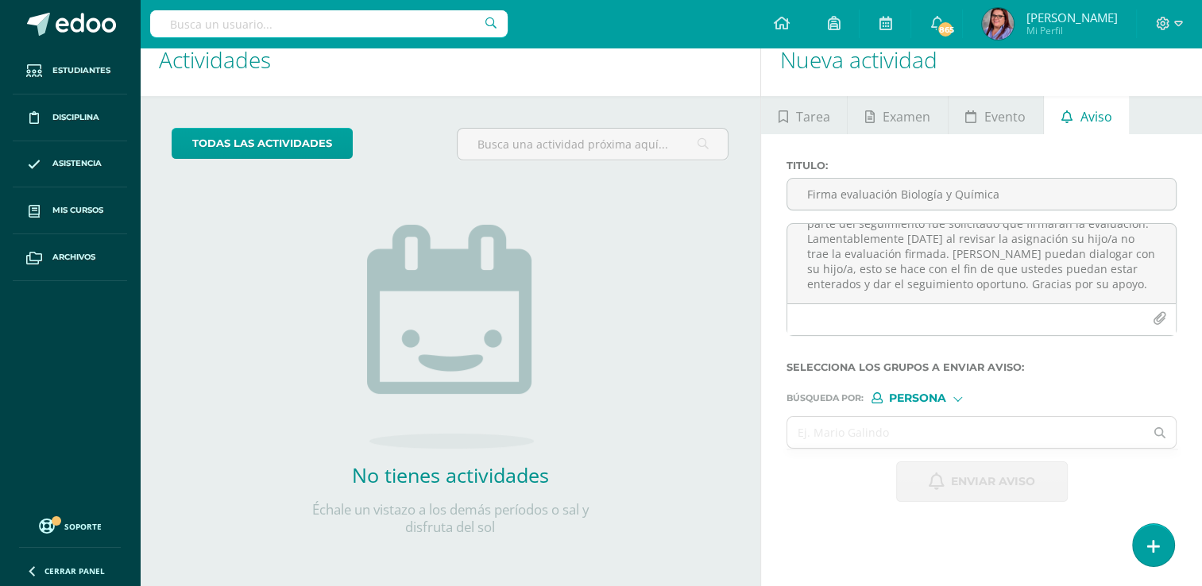
click at [909, 397] on span "Persona" at bounding box center [917, 398] width 57 height 9
click at [924, 420] on span "Estructura" at bounding box center [951, 418] width 79 height 9
click at [880, 432] on input "text" at bounding box center [965, 432] width 357 height 31
type input "ciencias"
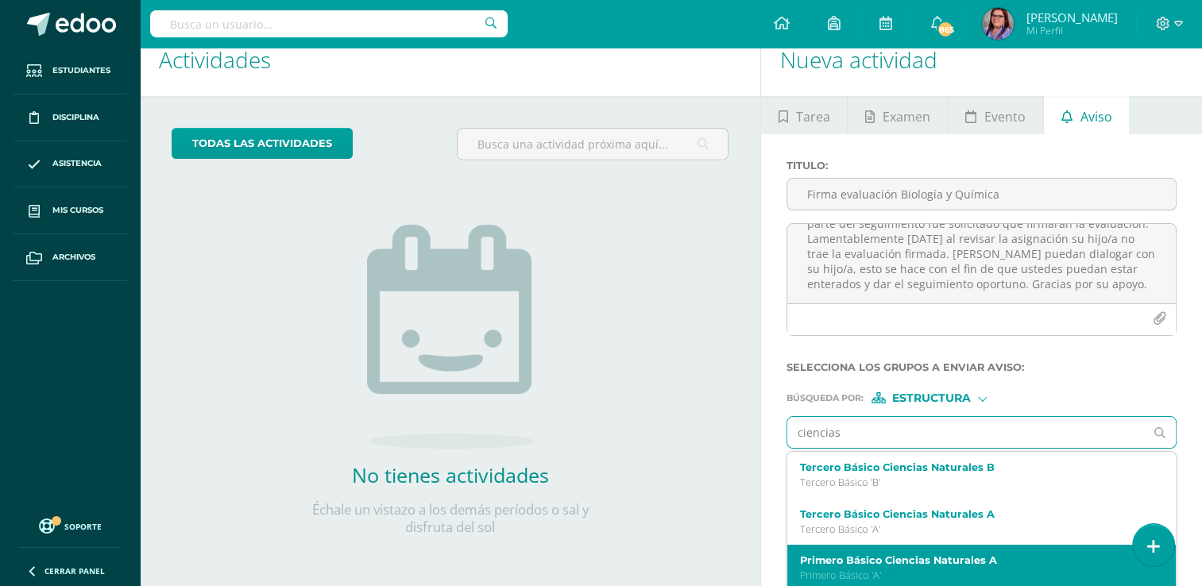
click at [887, 561] on label "Primero Básico Ciencias Naturales A" at bounding box center [974, 560] width 348 height 12
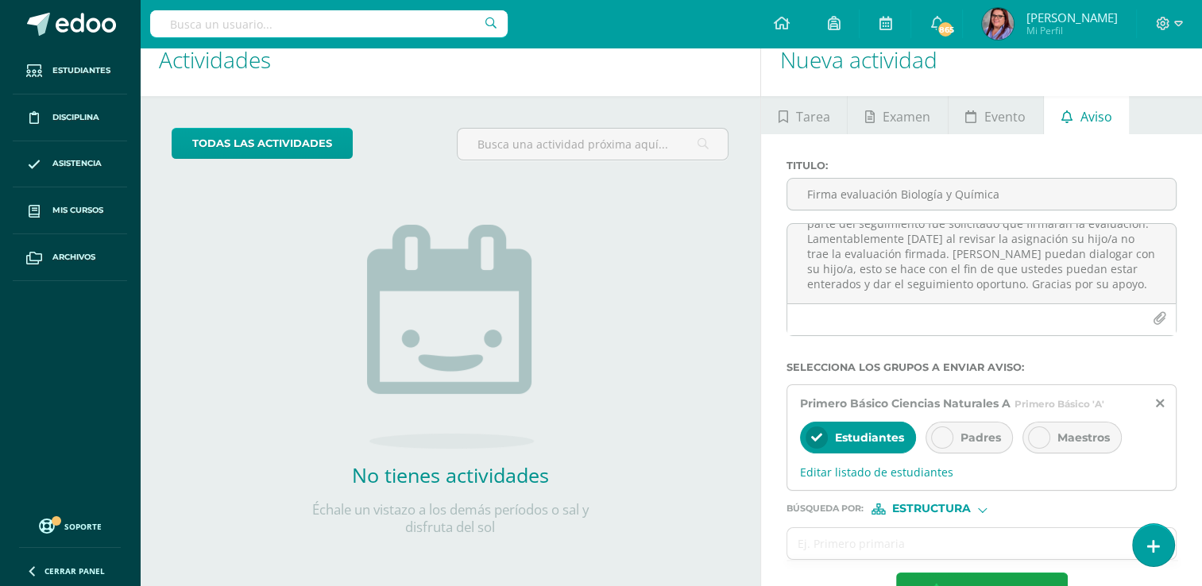
click at [979, 441] on span "Padres" at bounding box center [980, 438] width 41 height 14
click at [1071, 439] on span "Maestros" at bounding box center [1083, 438] width 52 height 14
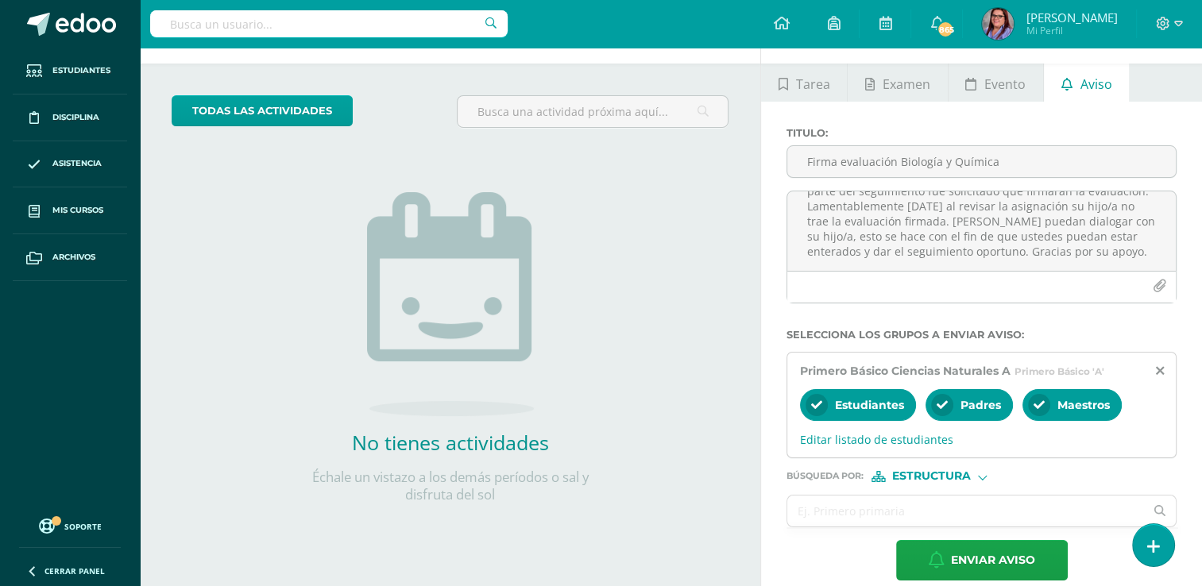
scroll to position [74, 0]
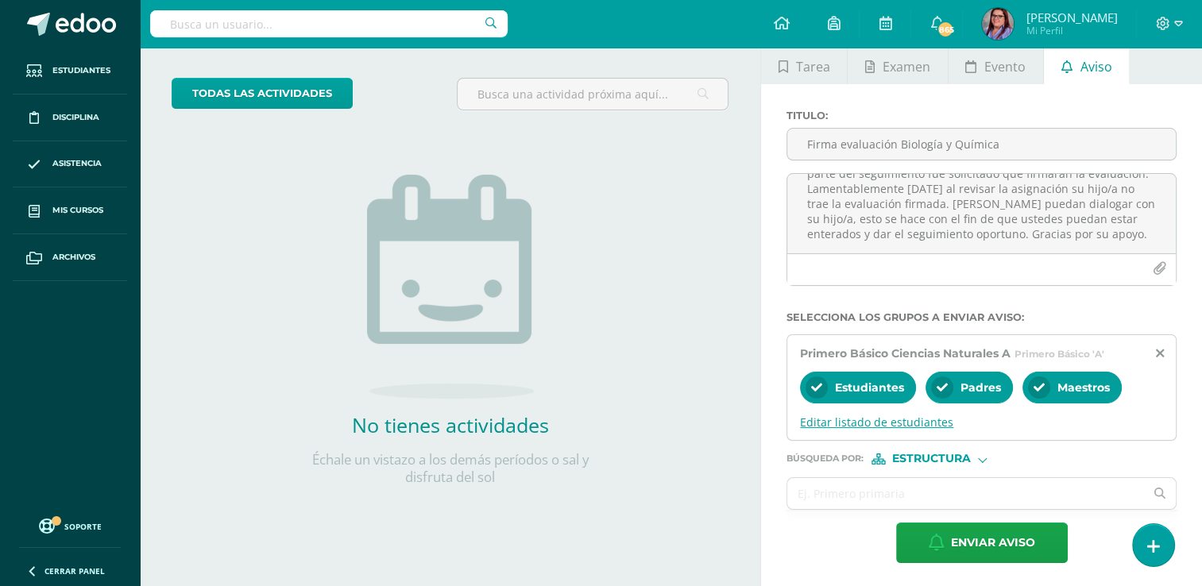
click at [894, 421] on span "Editar listado de estudiantes" at bounding box center [981, 422] width 363 height 15
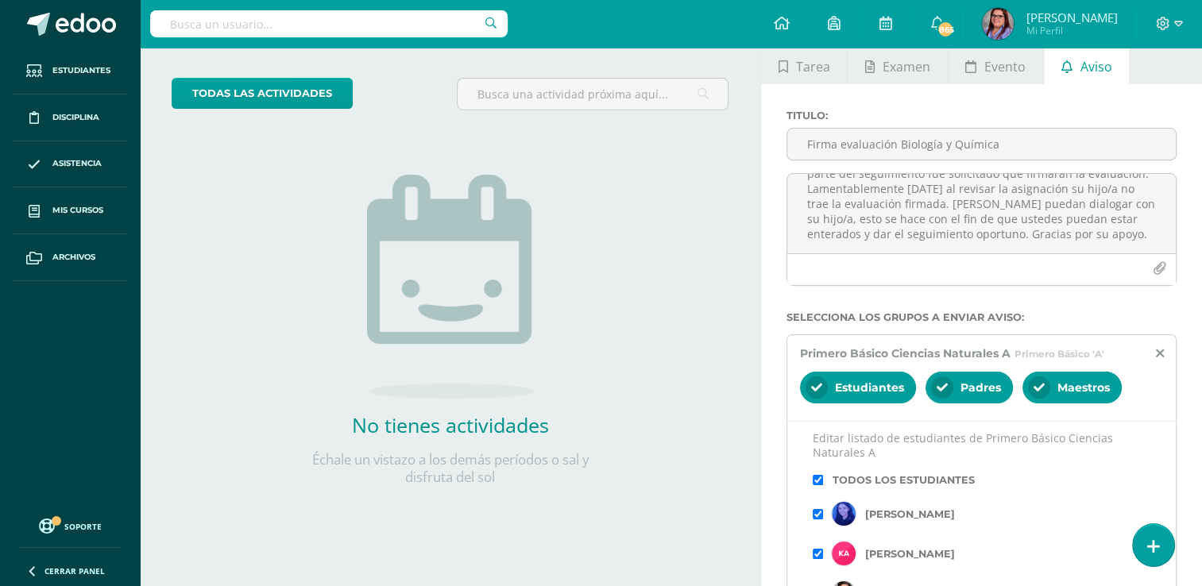
scroll to position [0, 0]
click at [820, 478] on input "checkbox" at bounding box center [818, 483] width 10 height 10
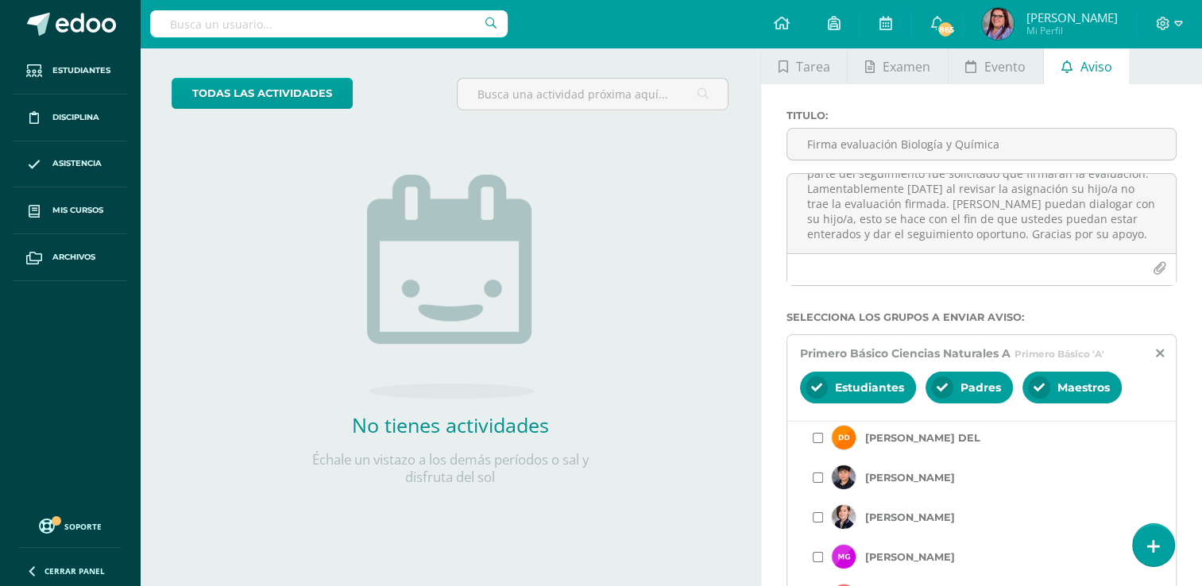
scroll to position [715, 0]
click at [916, 512] on label "[PERSON_NAME]" at bounding box center [910, 518] width 90 height 12
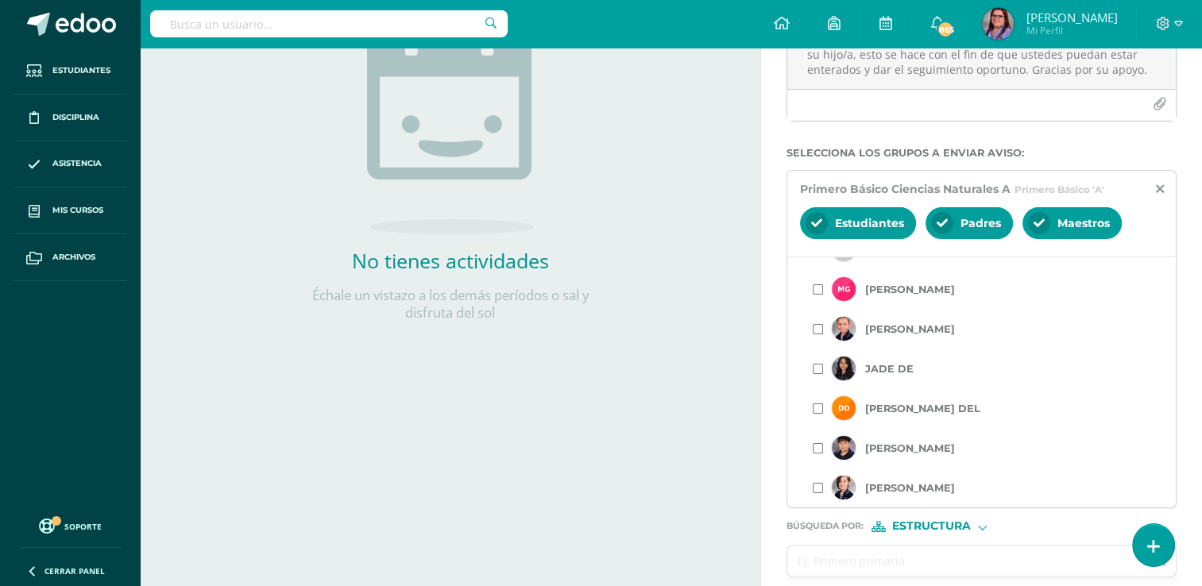
scroll to position [556, 0]
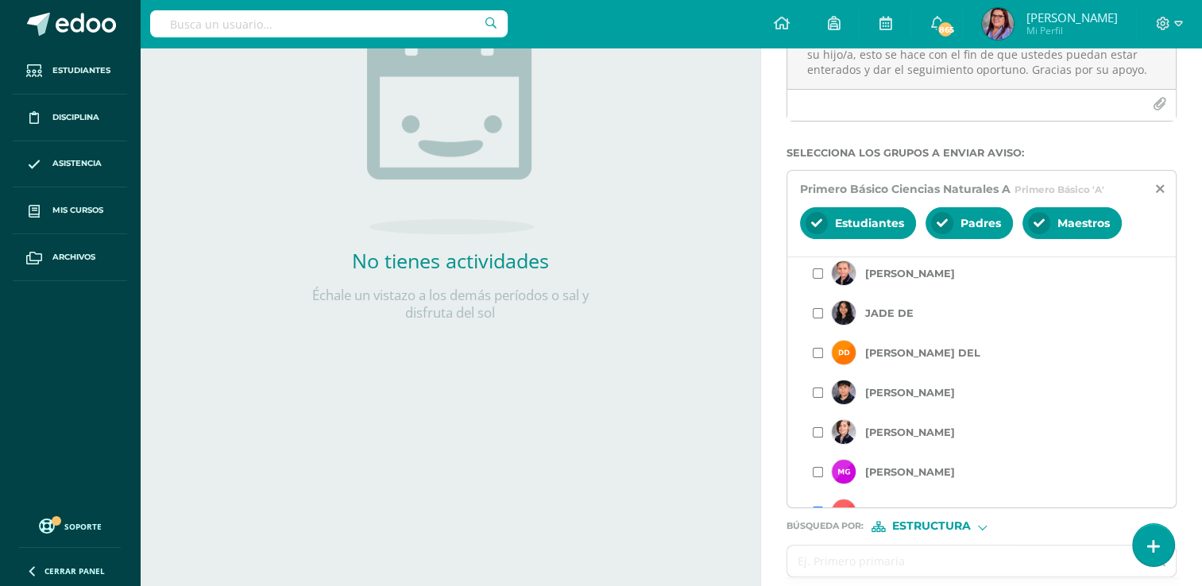
click at [943, 474] on label "[PERSON_NAME]" at bounding box center [910, 472] width 90 height 12
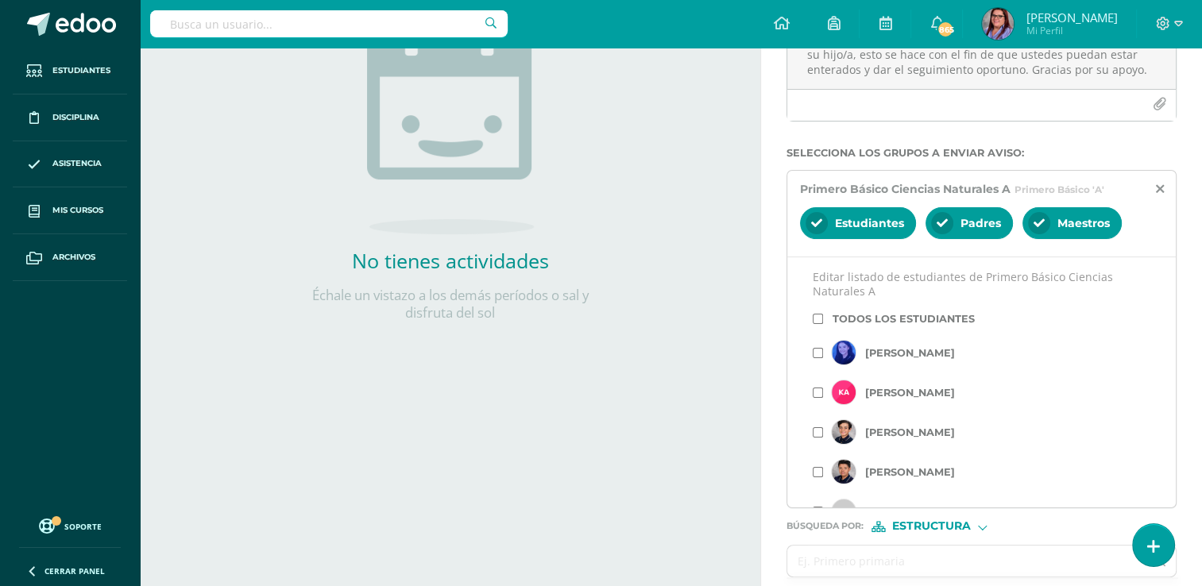
click at [933, 470] on label "[PERSON_NAME]" at bounding box center [910, 472] width 90 height 12
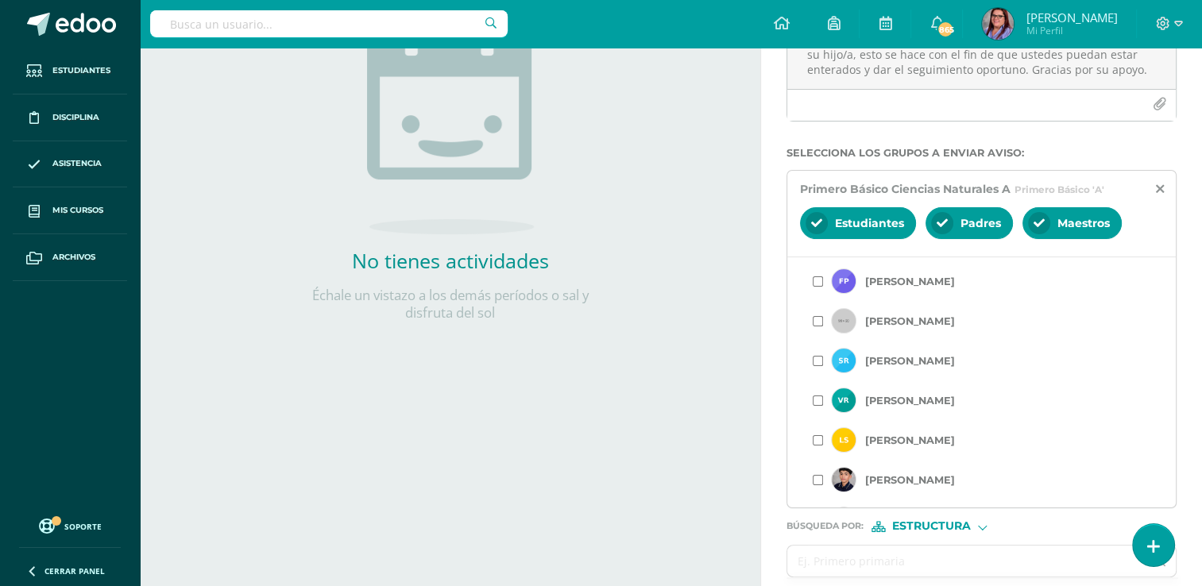
scroll to position [1271, 0]
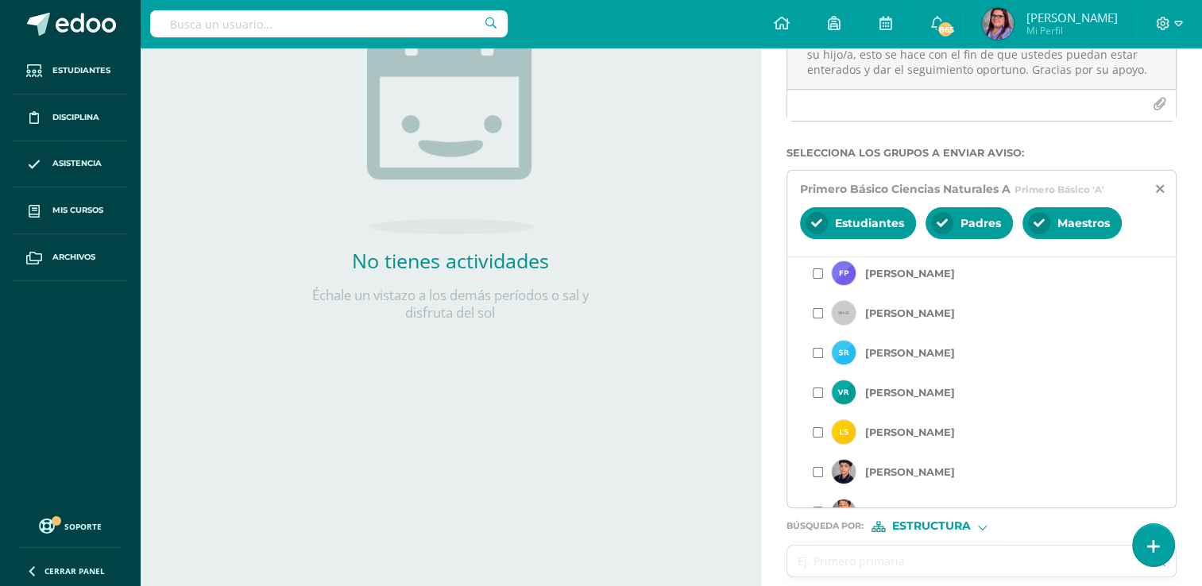
click at [910, 434] on label "[PERSON_NAME]" at bounding box center [910, 433] width 90 height 12
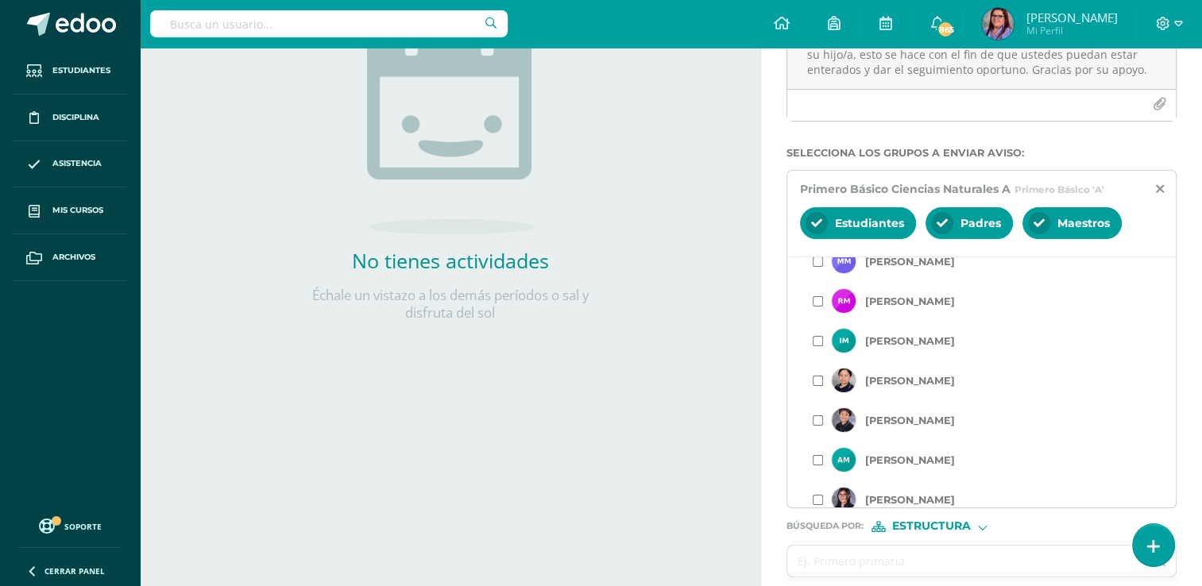
scroll to position [1033, 0]
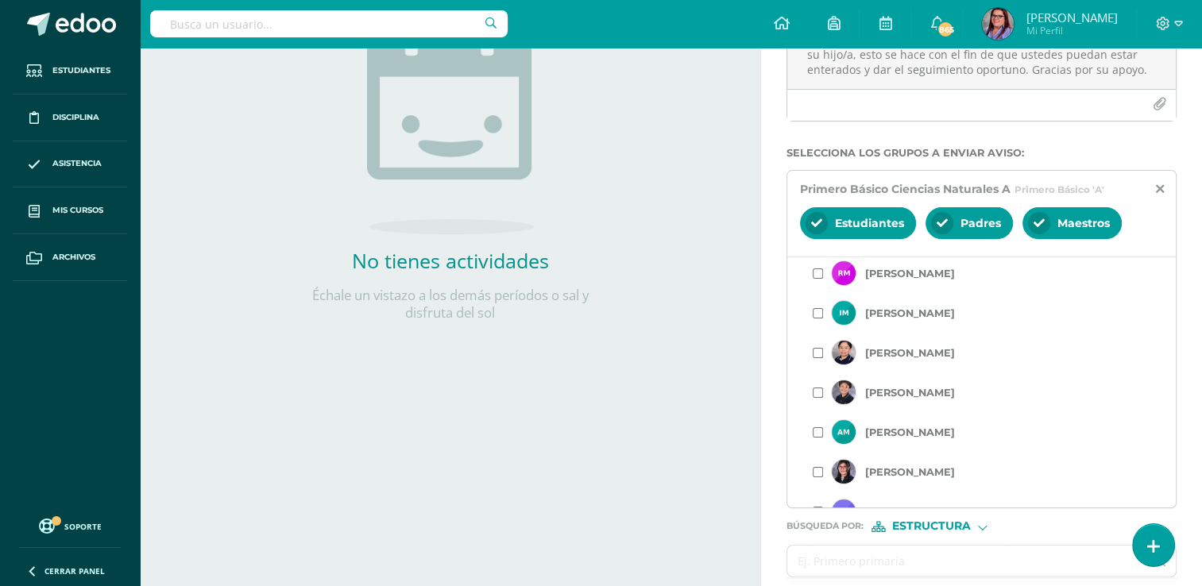
click at [929, 355] on label "[PERSON_NAME]" at bounding box center [910, 353] width 90 height 12
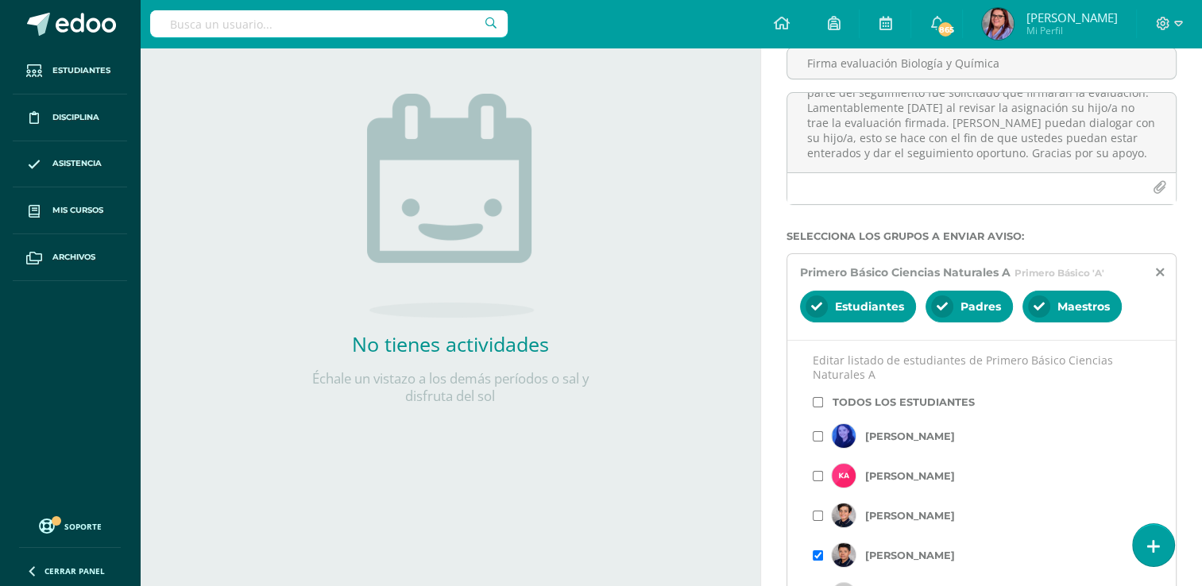
scroll to position [159, 0]
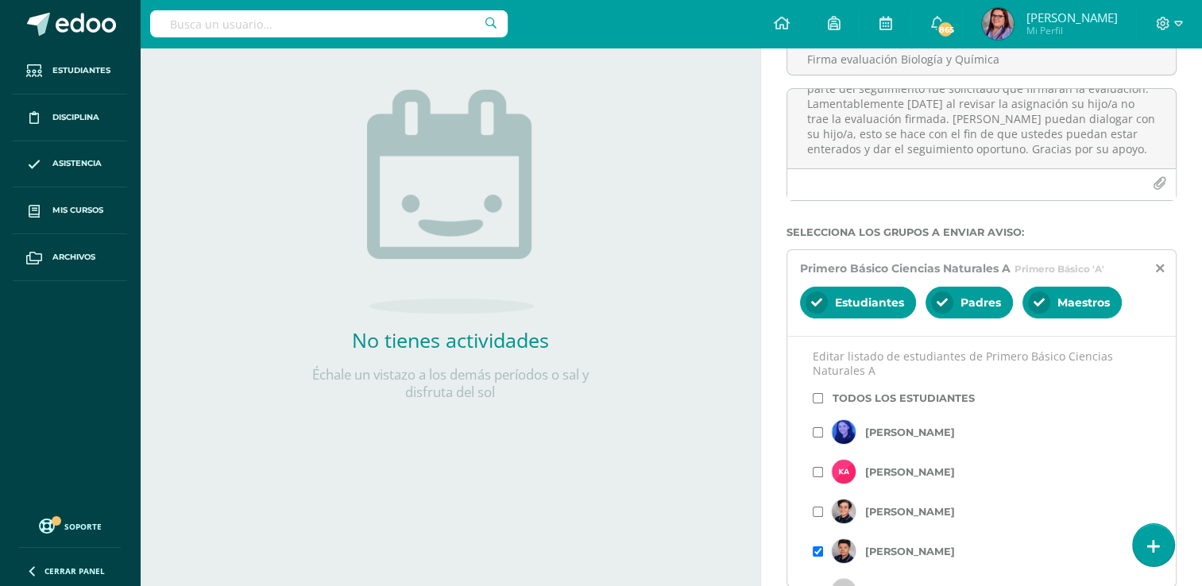
click at [914, 473] on label "[PERSON_NAME]" at bounding box center [910, 472] width 90 height 12
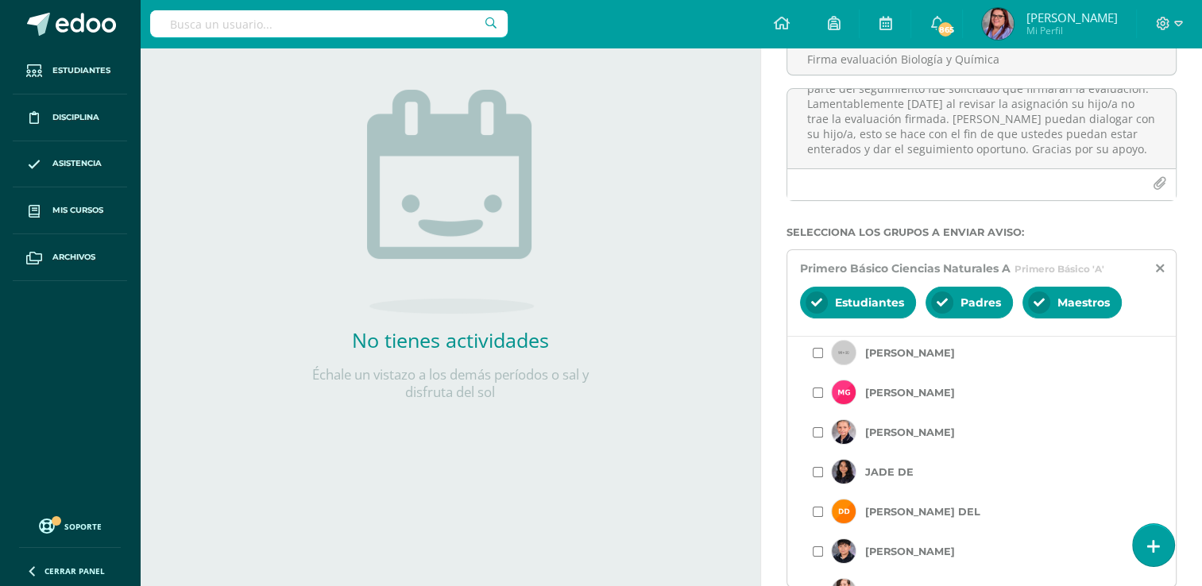
scroll to position [556, 0]
click at [915, 475] on label "[PERSON_NAME]" at bounding box center [910, 472] width 90 height 12
click at [911, 550] on label "[PERSON_NAME]" at bounding box center [910, 552] width 90 height 12
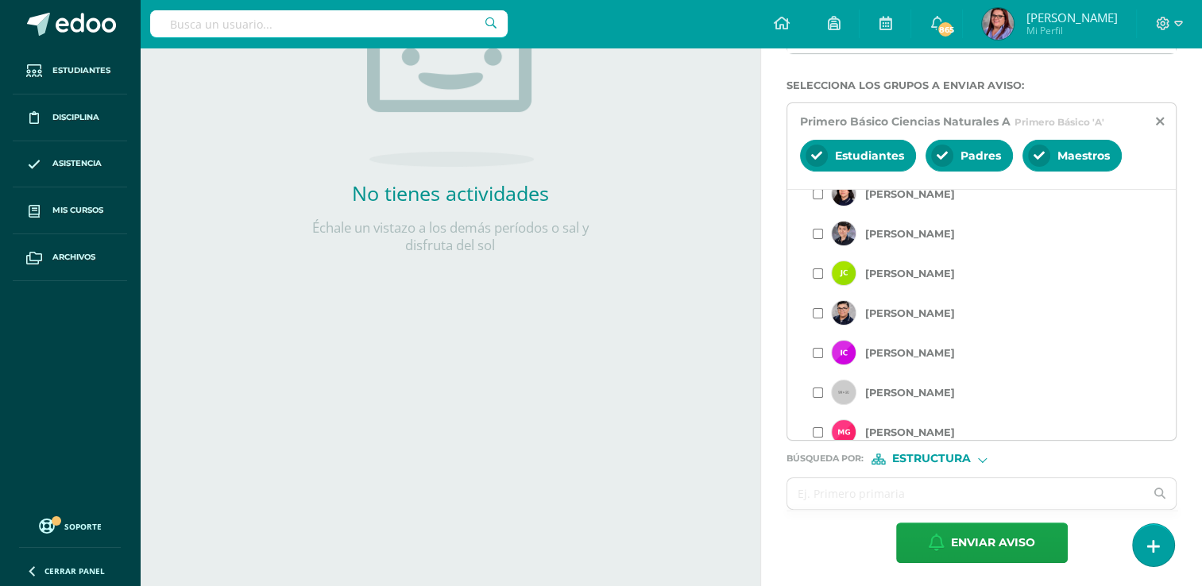
scroll to position [318, 0]
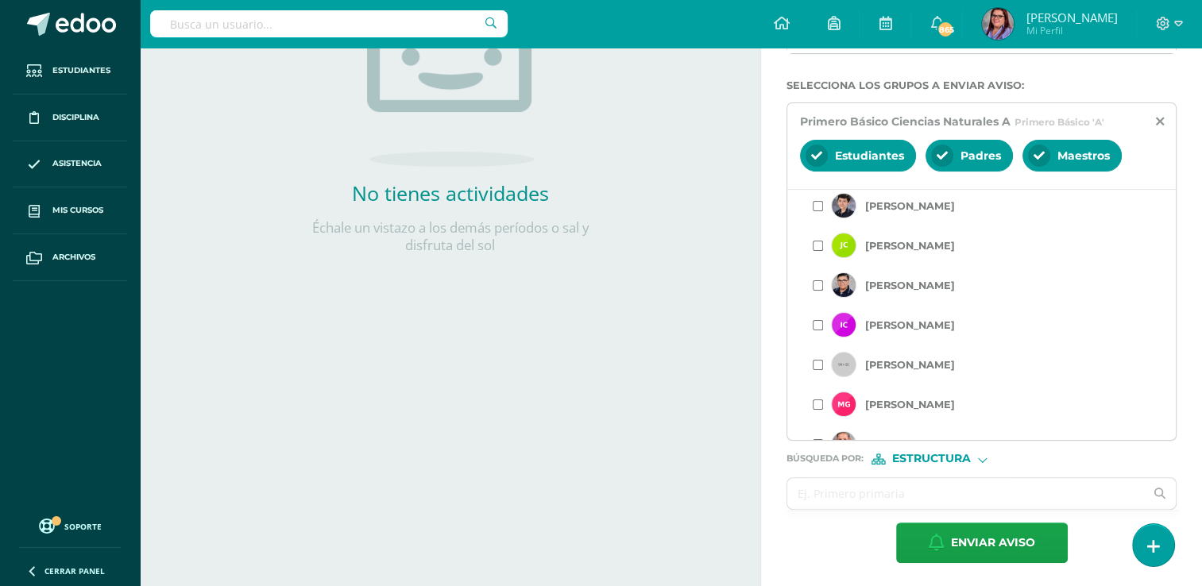
click at [941, 204] on label "[PERSON_NAME]" at bounding box center [910, 206] width 90 height 12
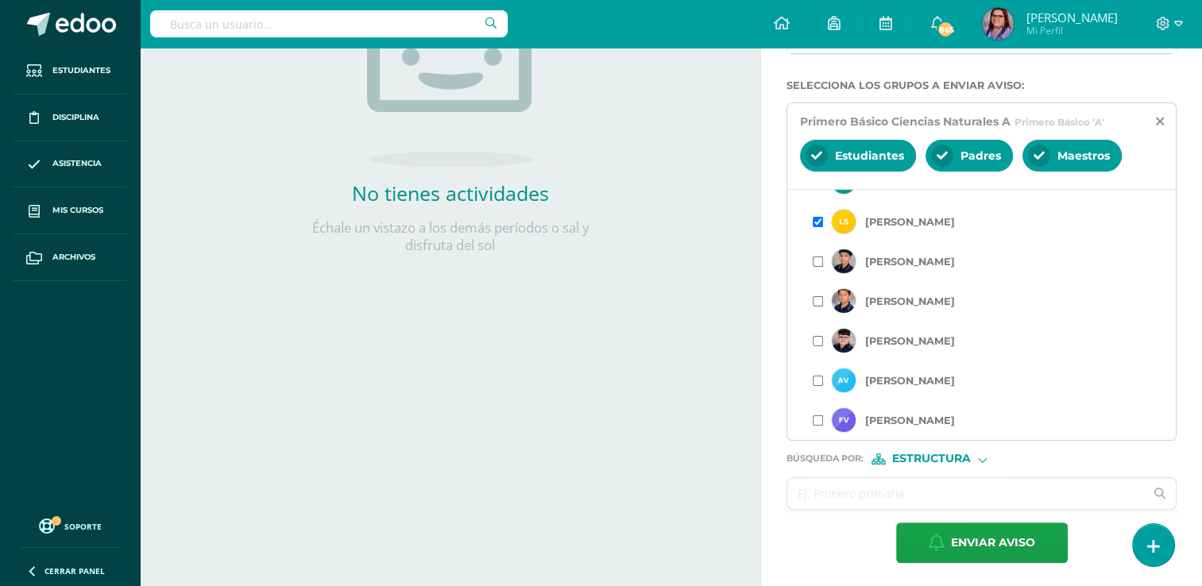
click at [941, 335] on label "[PERSON_NAME]" at bounding box center [910, 341] width 90 height 12
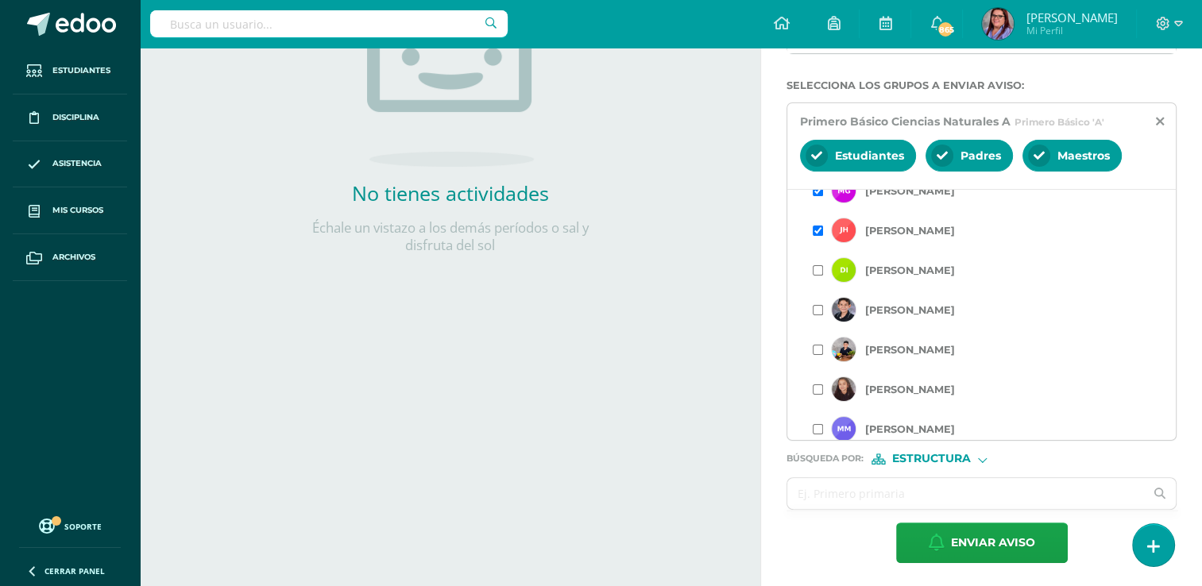
scroll to position [794, 0]
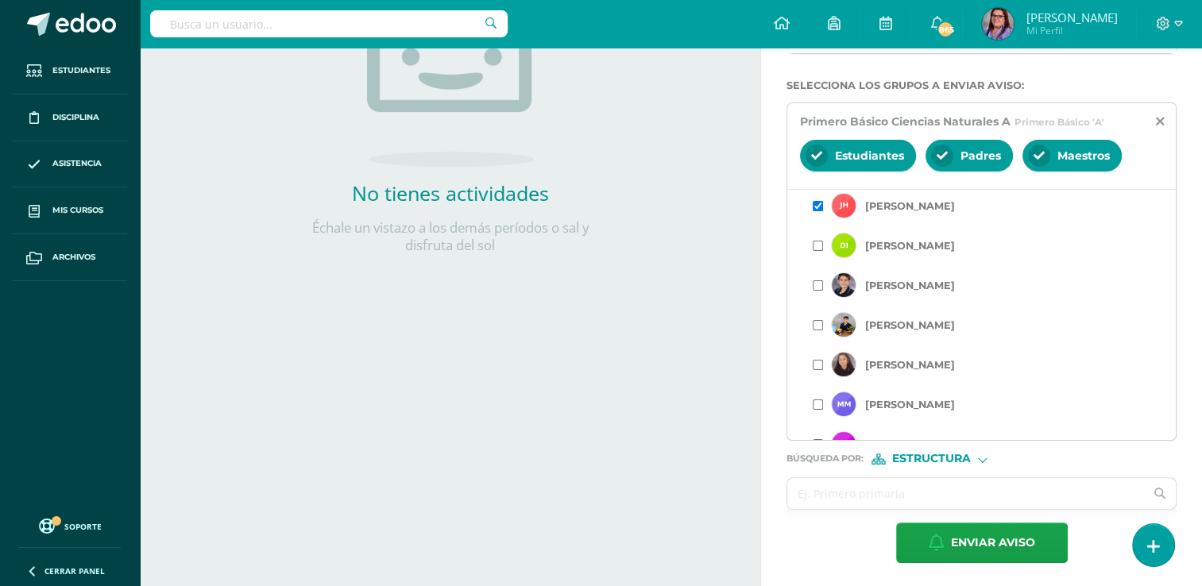
click at [940, 284] on label "[PERSON_NAME]" at bounding box center [910, 286] width 90 height 12
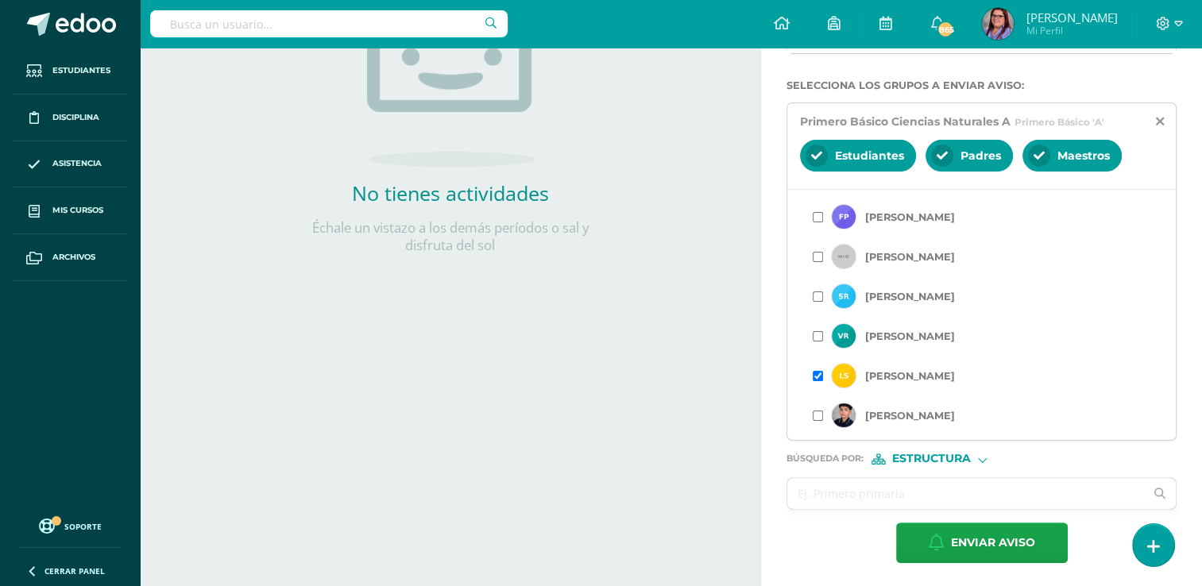
scroll to position [1350, 0]
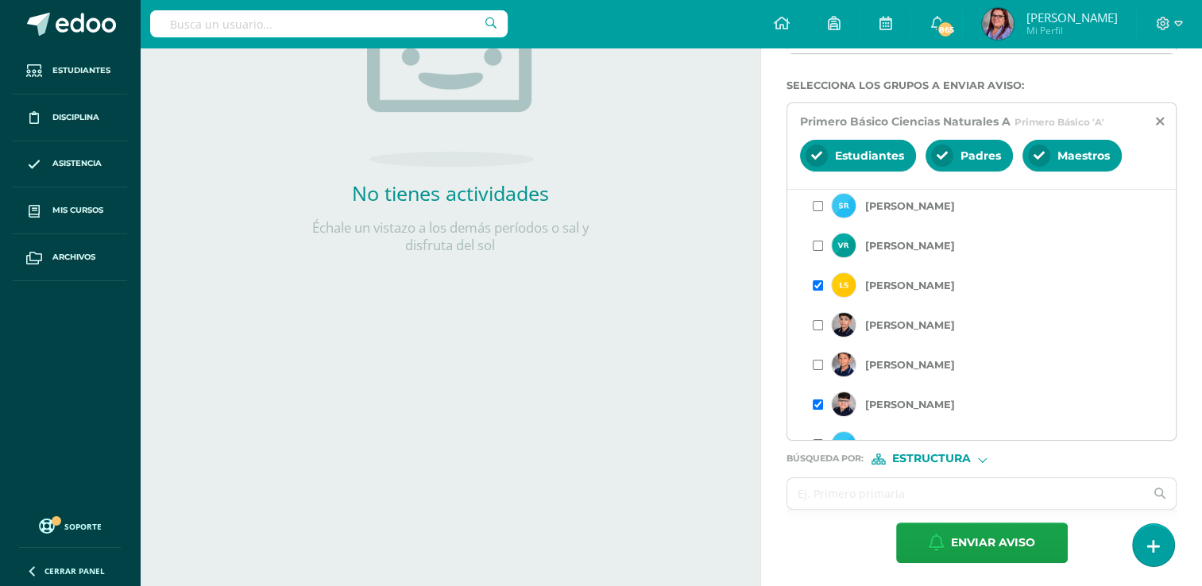
click at [925, 325] on label "[PERSON_NAME]" at bounding box center [910, 325] width 90 height 12
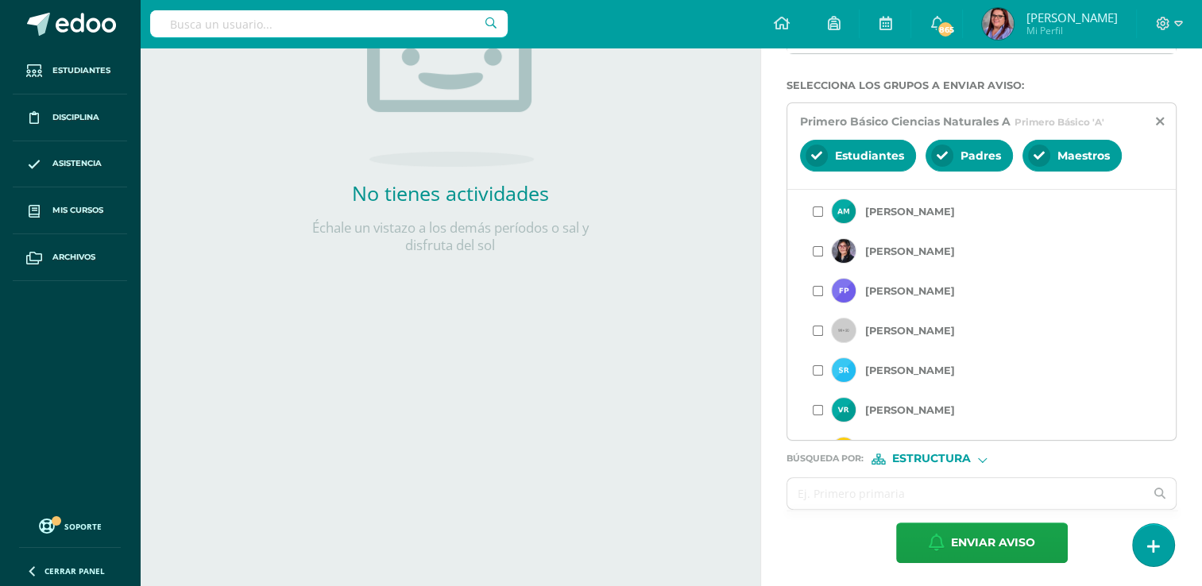
scroll to position [1191, 0]
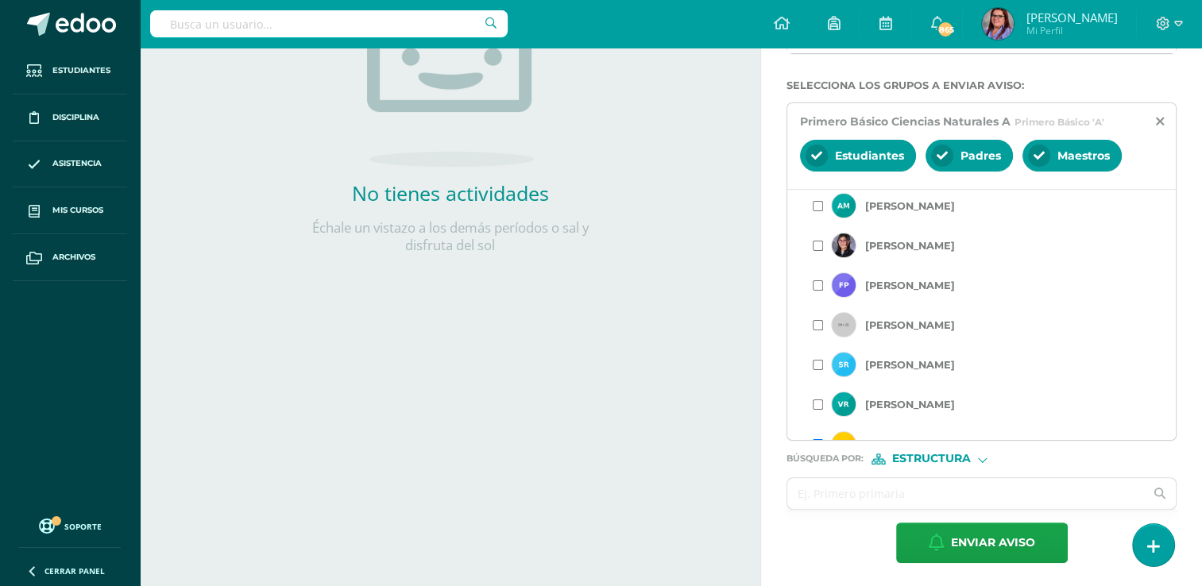
click at [946, 248] on label "[PERSON_NAME]" at bounding box center [910, 246] width 90 height 12
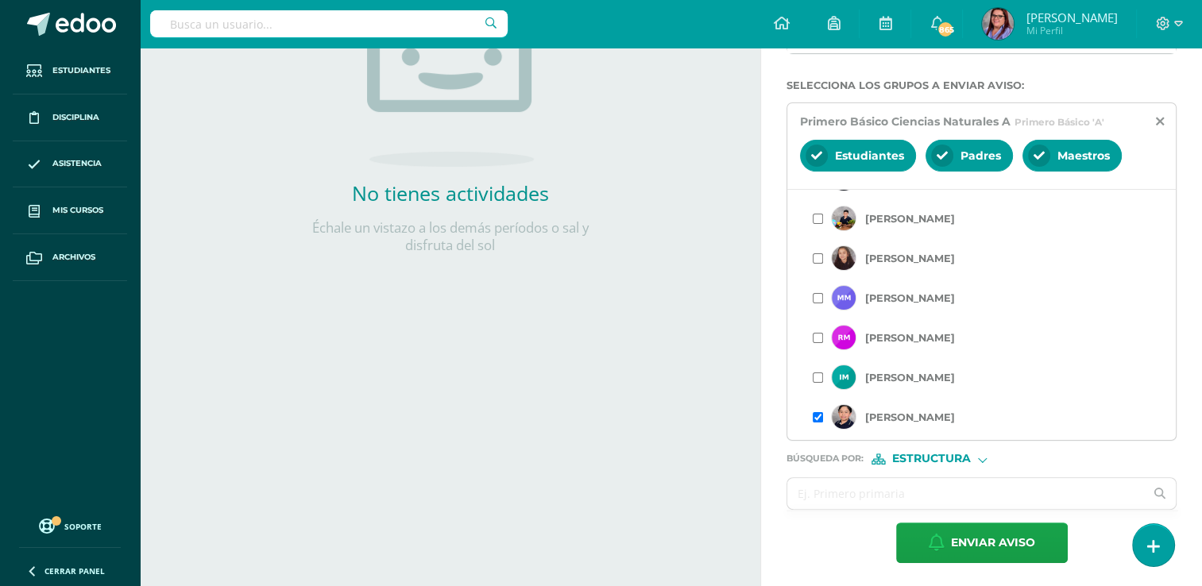
scroll to position [874, 0]
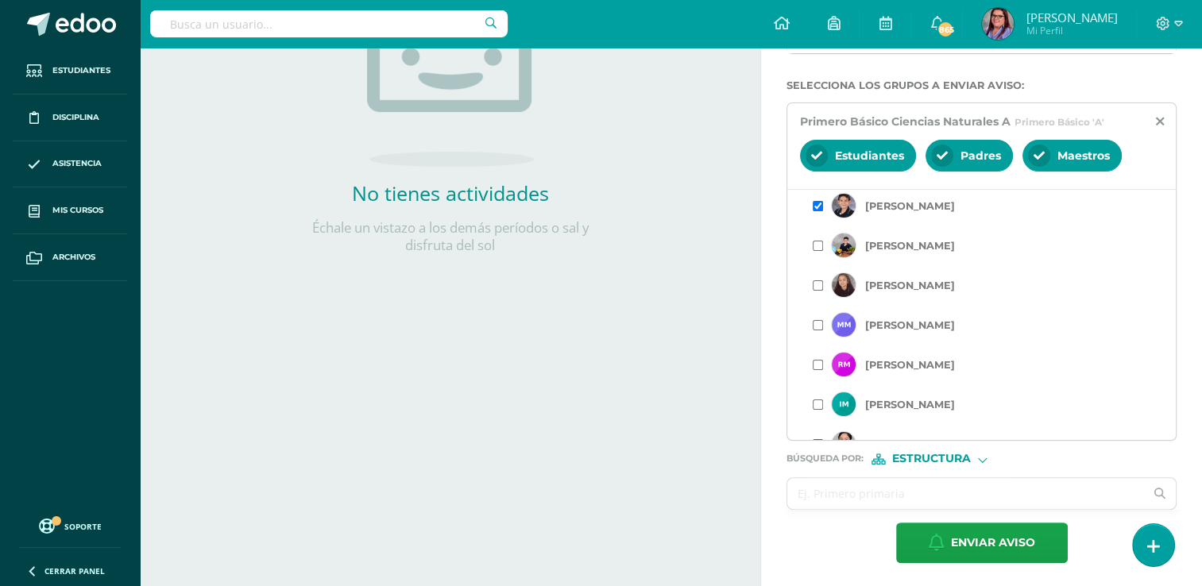
click at [915, 245] on label "[PERSON_NAME]" at bounding box center [910, 246] width 90 height 12
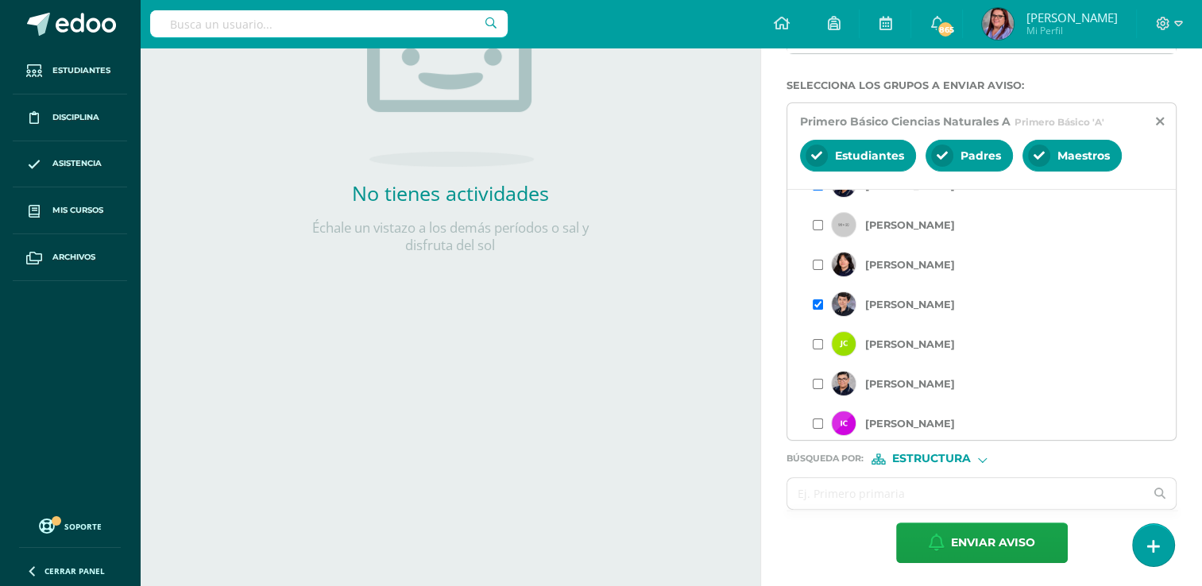
scroll to position [0, 0]
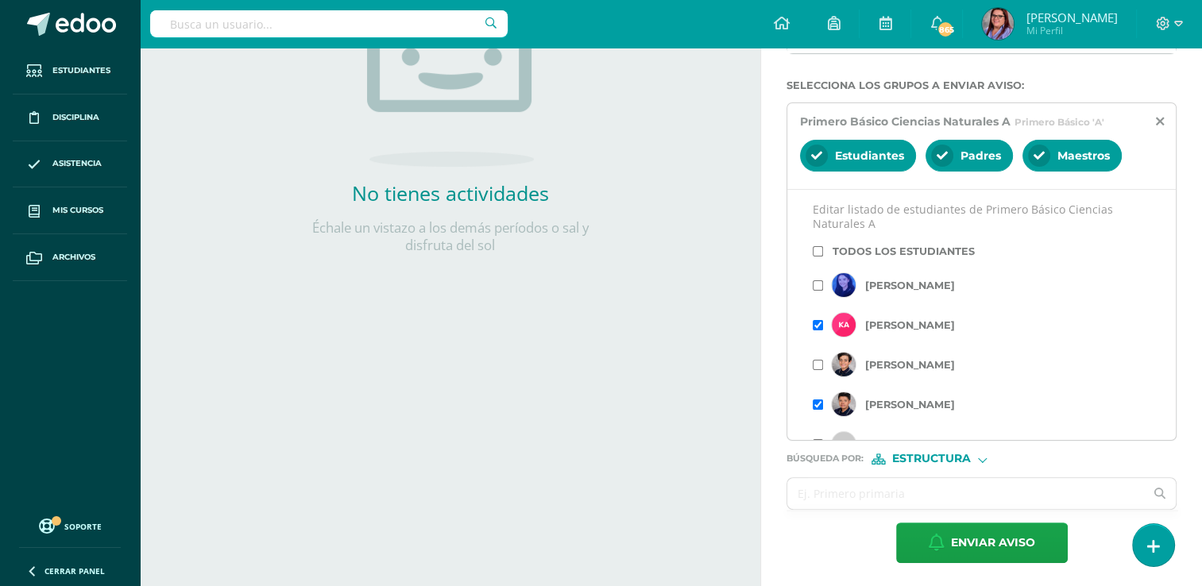
click at [933, 367] on label "[PERSON_NAME]" at bounding box center [910, 365] width 90 height 12
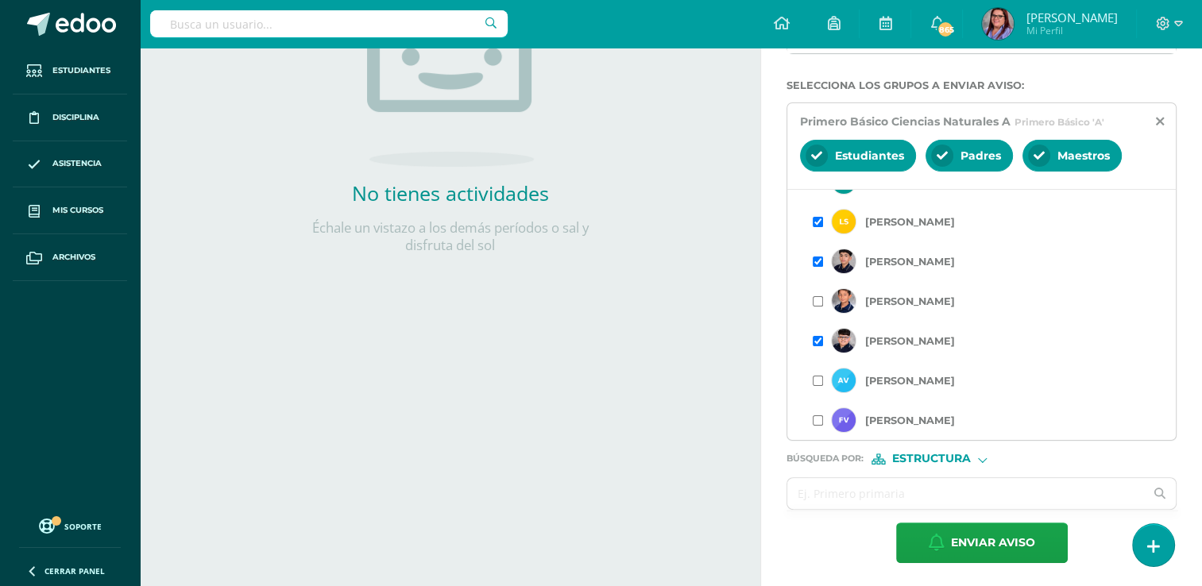
scroll to position [1414, 0]
click at [956, 539] on span "Enviar aviso" at bounding box center [993, 542] width 84 height 39
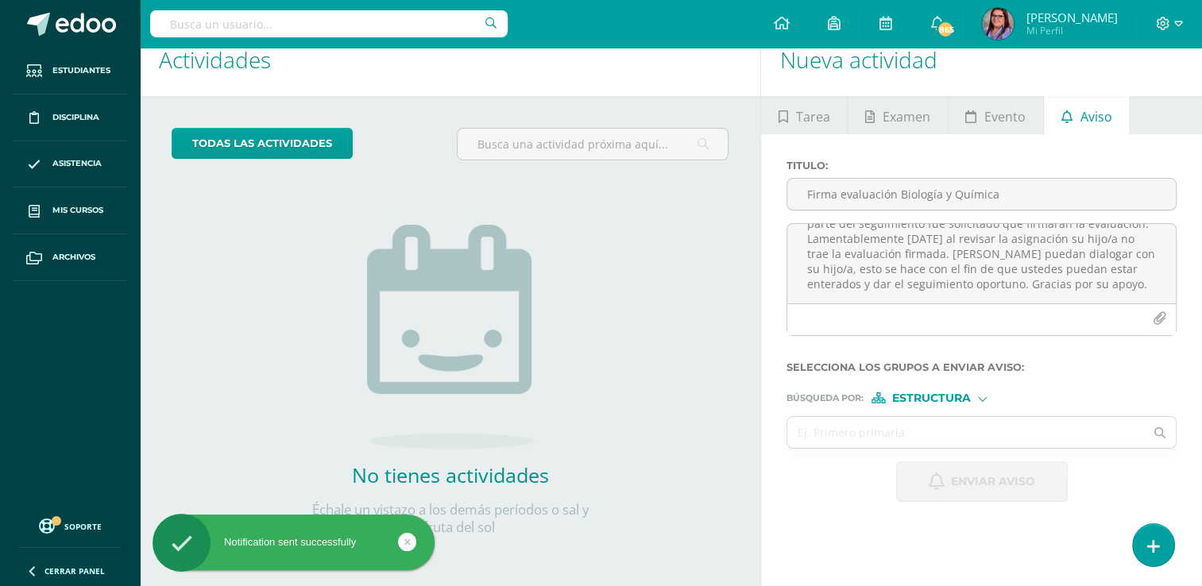
scroll to position [0, 0]
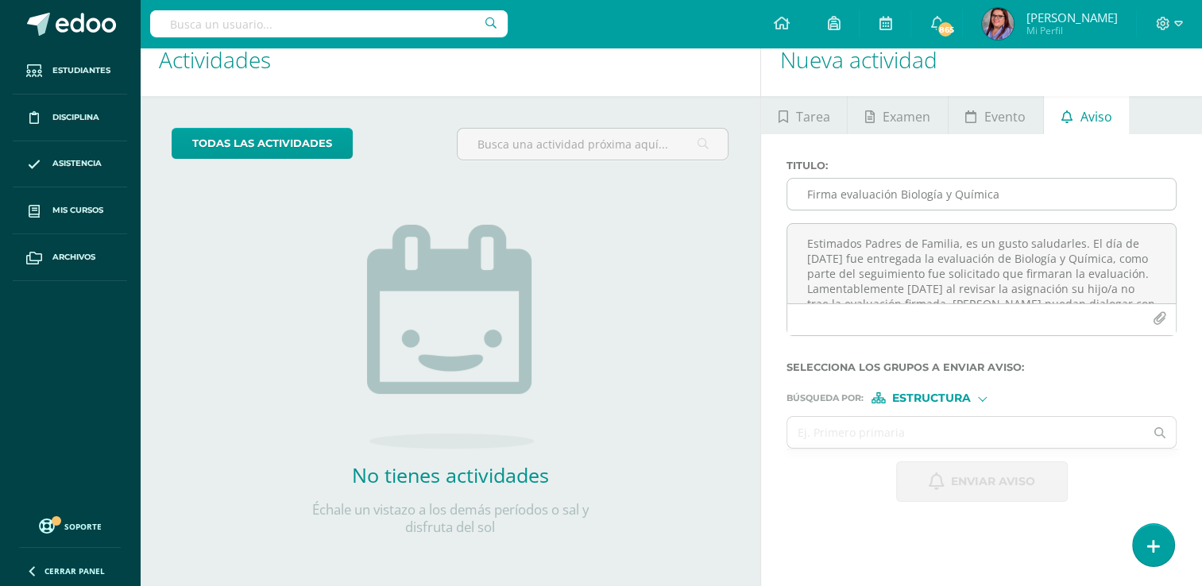
click at [904, 185] on input "Firma evaluación Biología y Química" at bounding box center [981, 194] width 388 height 31
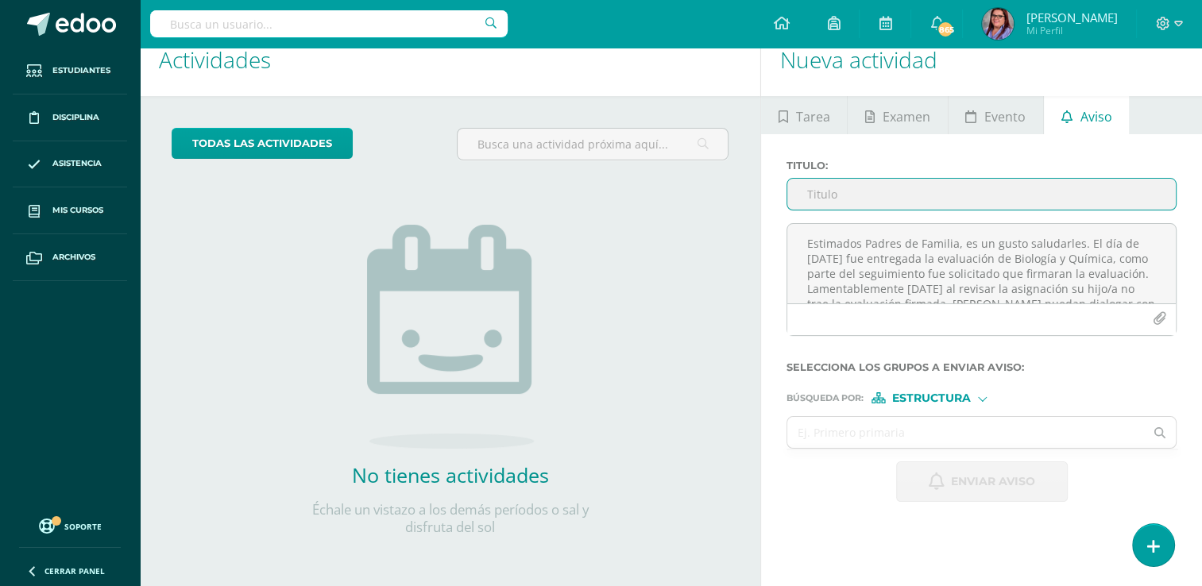
type input "Invitación especial"
type input "titularidad"
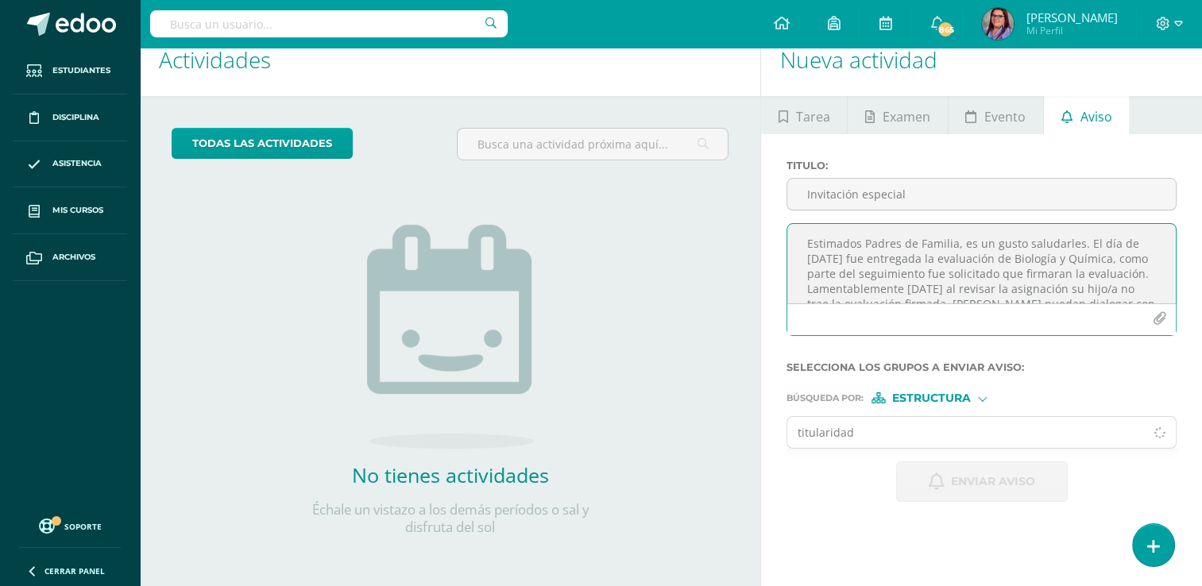
click at [867, 261] on textarea "Estimados Padres de Familia, es un gusto saludarles. El día de [DATE] fue entre…" at bounding box center [981, 263] width 388 height 79
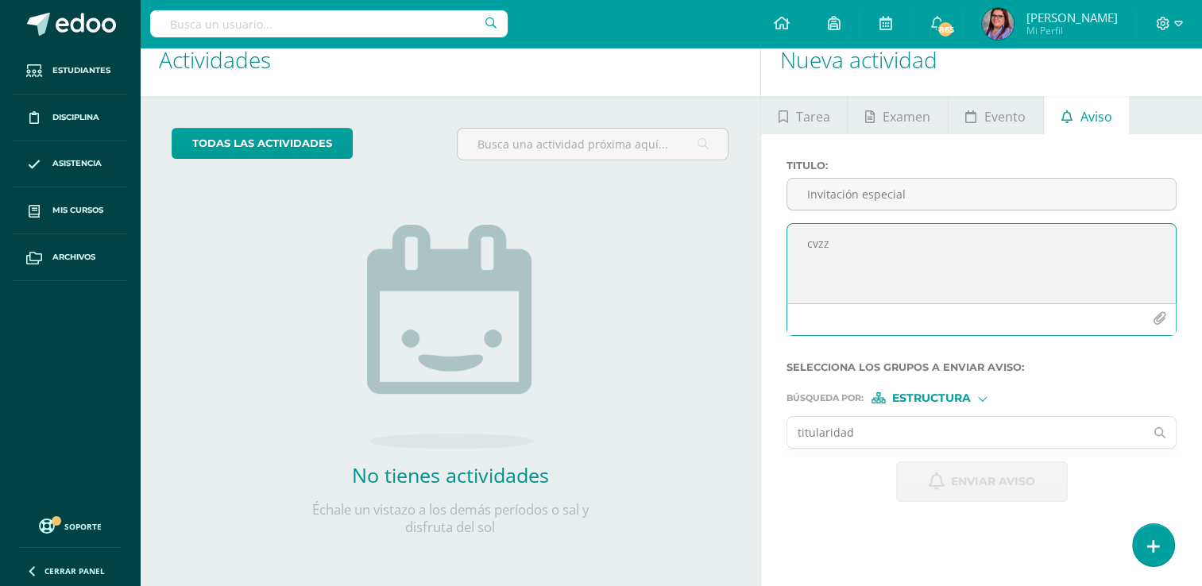
type textarea "cvzz"
drag, startPoint x: 989, startPoint y: 437, endPoint x: 756, endPoint y: 437, distance: 232.7
click at [753, 442] on div "Actividades Actividad todas las Actividades No tienes actividades Échale un vis…" at bounding box center [670, 305] width 1075 height 563
type input "x"
drag, startPoint x: 823, startPoint y: 435, endPoint x: 728, endPoint y: 436, distance: 95.3
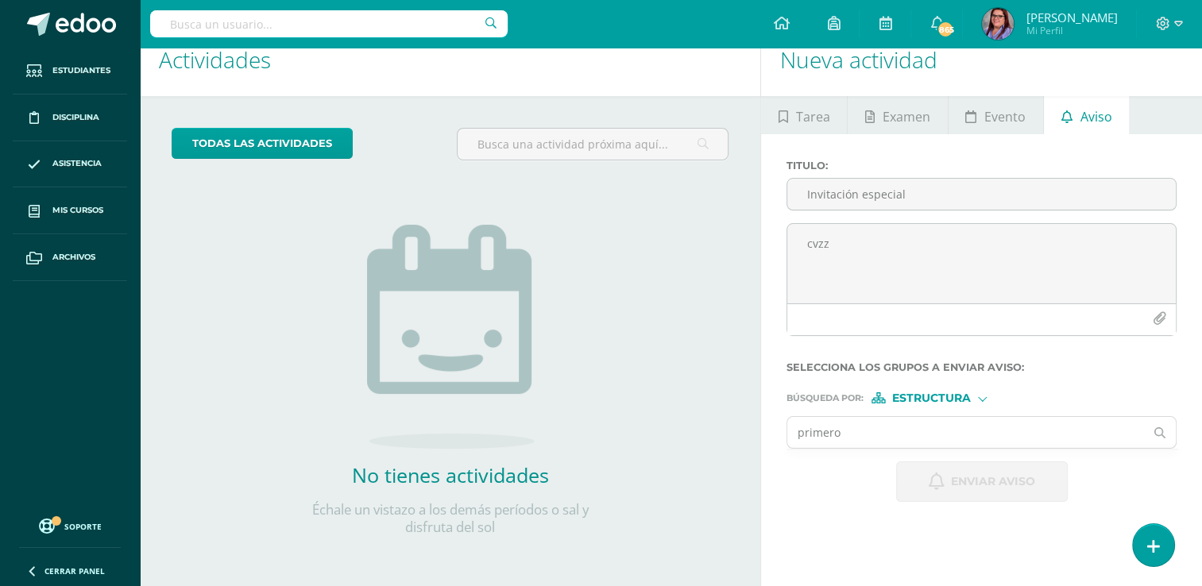
click at [728, 437] on div "Actividades Actividad todas las Actividades No tienes actividades Échale un vis…" at bounding box center [670, 305] width 1075 height 563
type input "titularidad"
click at [893, 424] on input "titularidad" at bounding box center [965, 432] width 357 height 31
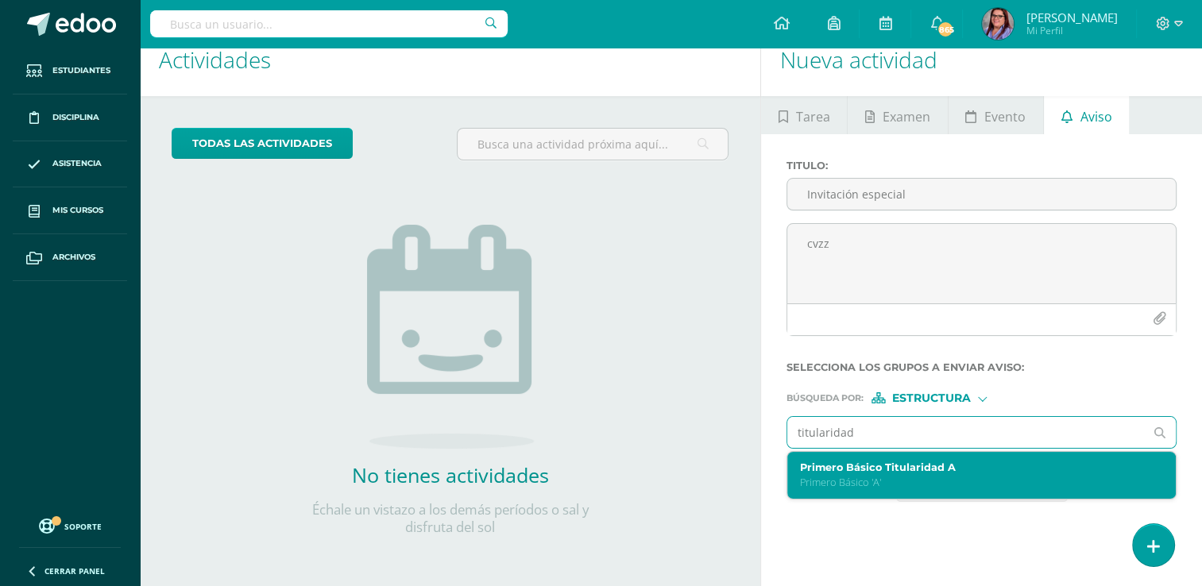
click at [873, 464] on label "Primero Básico Titularidad A" at bounding box center [974, 468] width 348 height 12
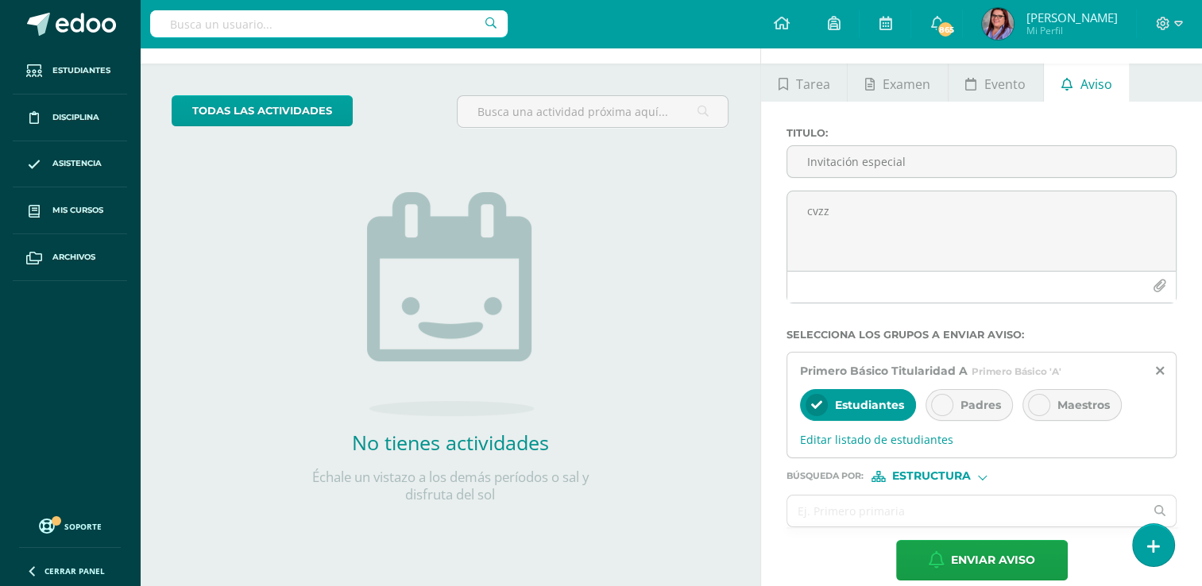
scroll to position [74, 0]
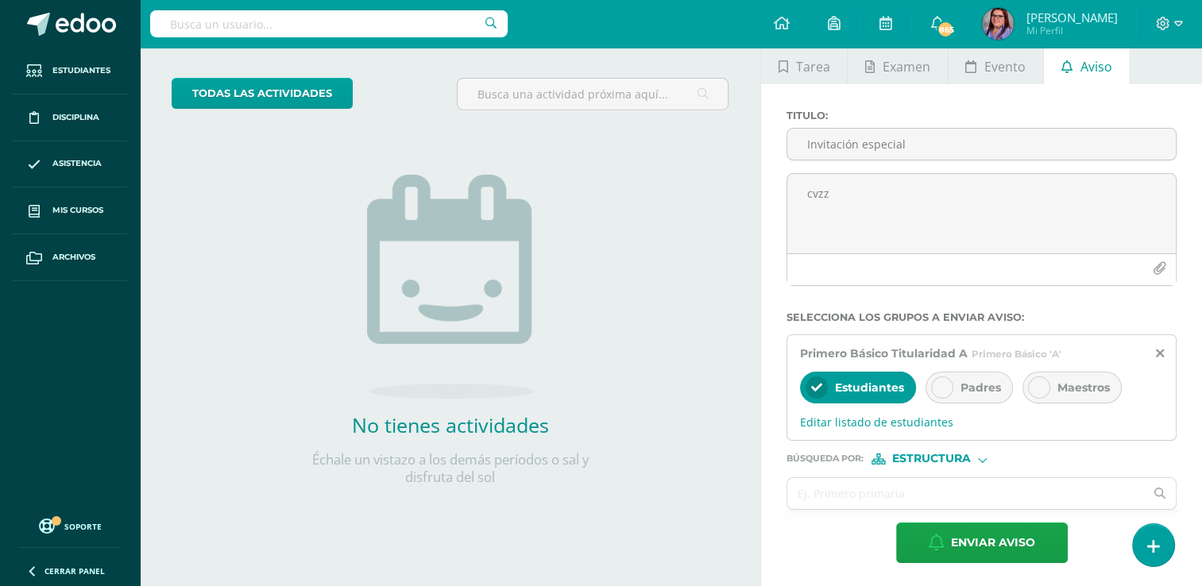
drag, startPoint x: 956, startPoint y: 390, endPoint x: 1049, endPoint y: 390, distance: 92.1
click at [962, 390] on div "Padres" at bounding box center [968, 388] width 87 height 32
click at [848, 424] on span "Editar listado de estudiantes" at bounding box center [981, 422] width 363 height 15
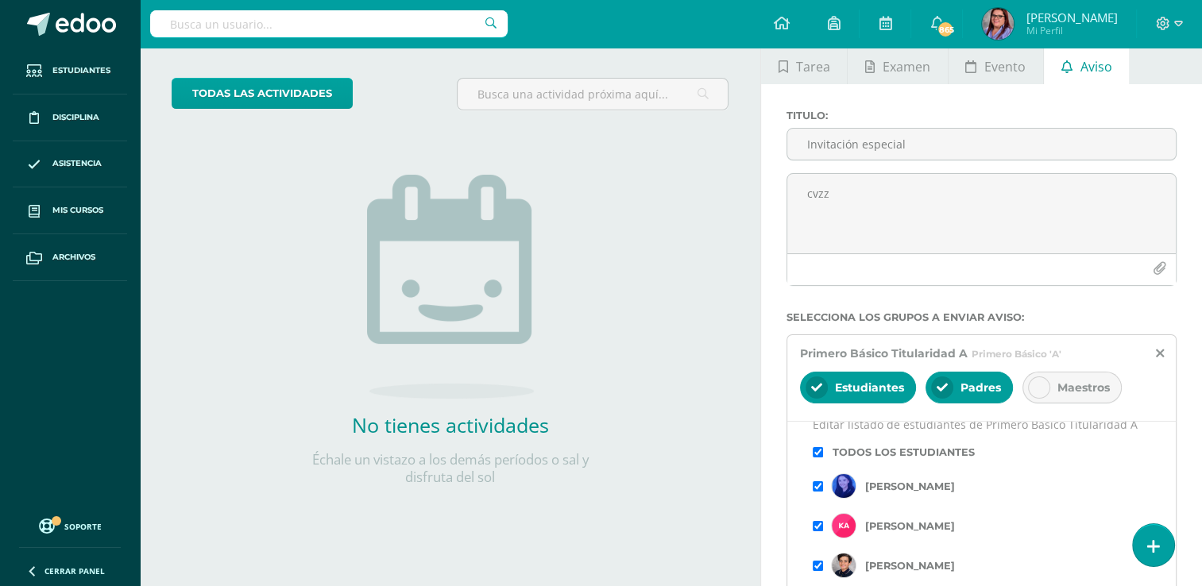
scroll to position [0, 0]
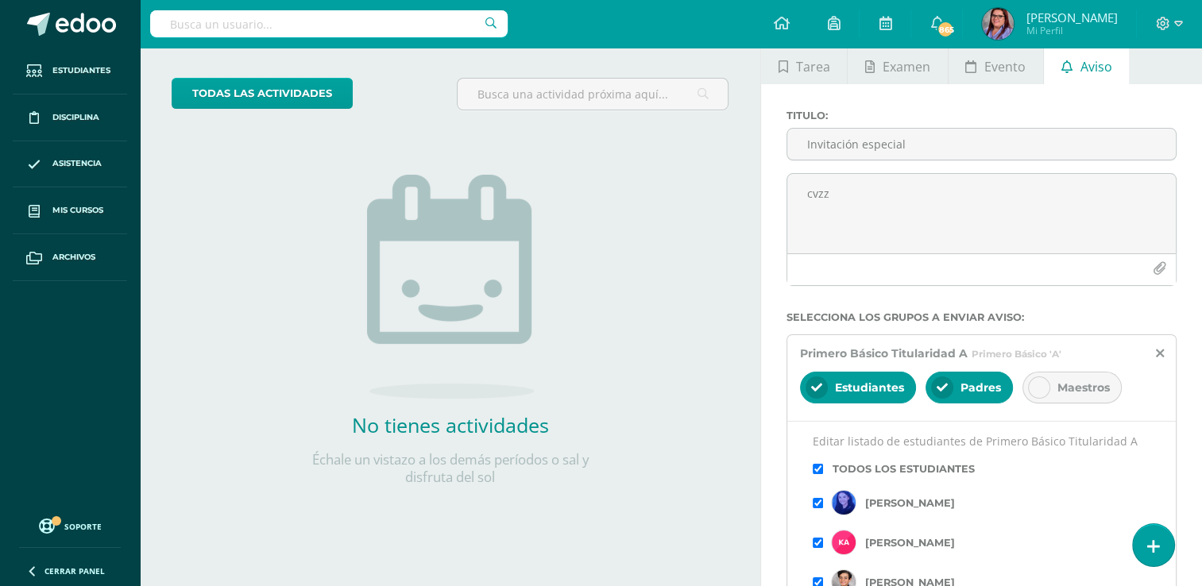
click at [819, 465] on input "checkbox" at bounding box center [818, 469] width 10 height 10
click at [820, 470] on input "checkbox" at bounding box center [818, 469] width 10 height 10
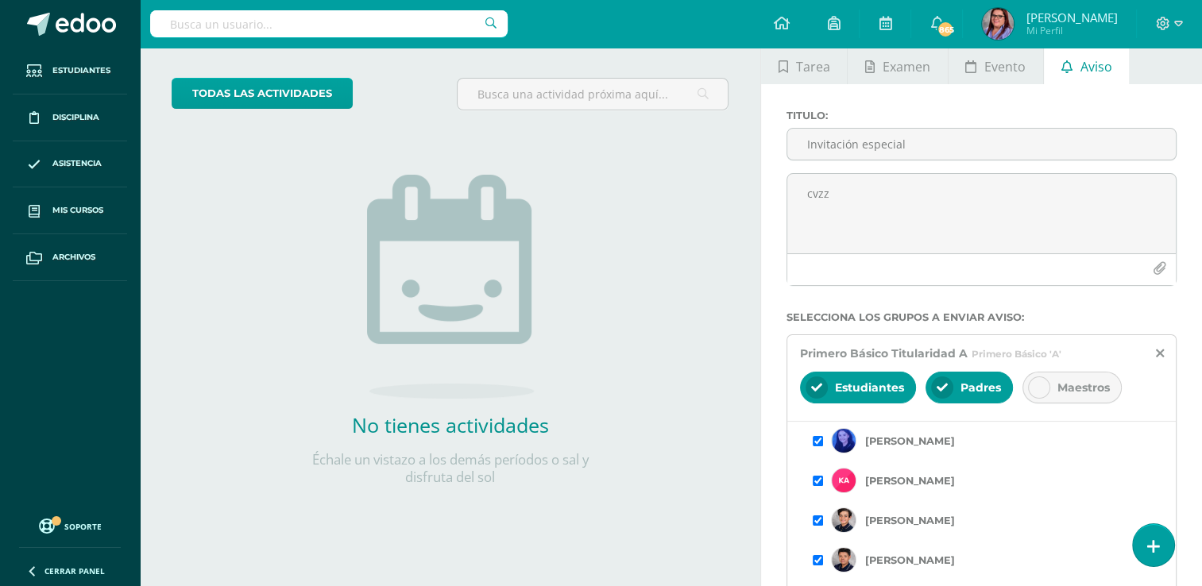
scroll to position [79, 0]
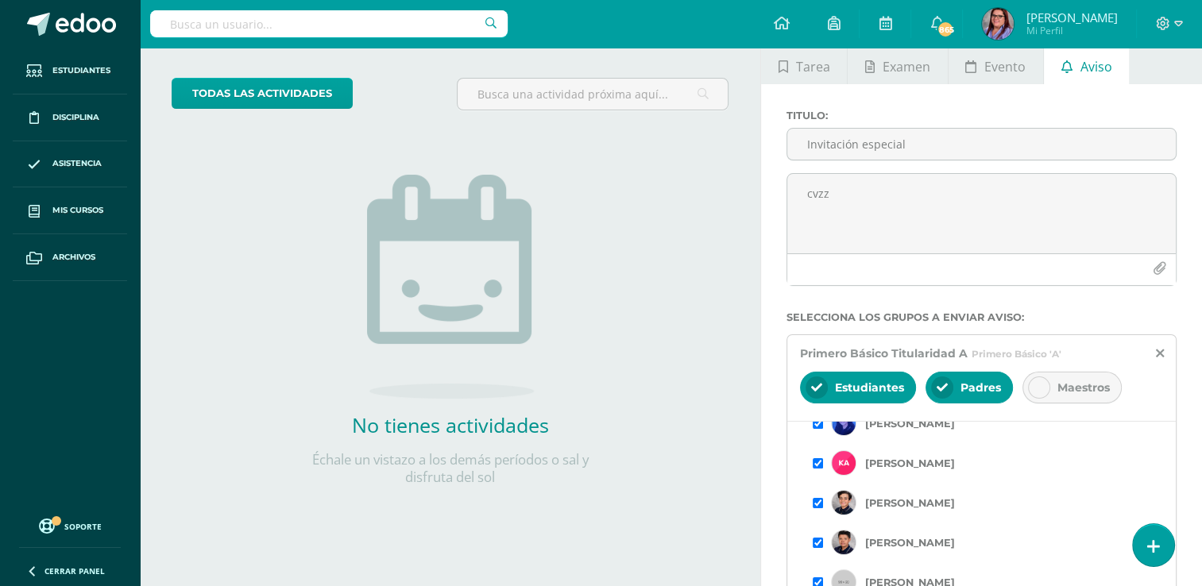
click at [880, 542] on label "[PERSON_NAME]" at bounding box center [910, 543] width 90 height 12
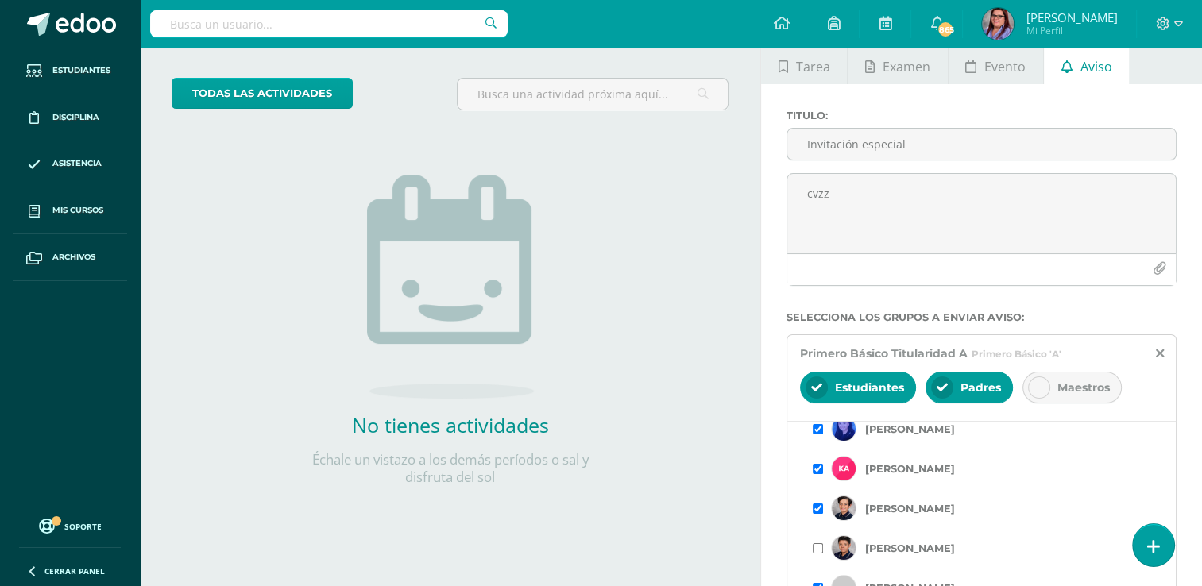
scroll to position [0, 0]
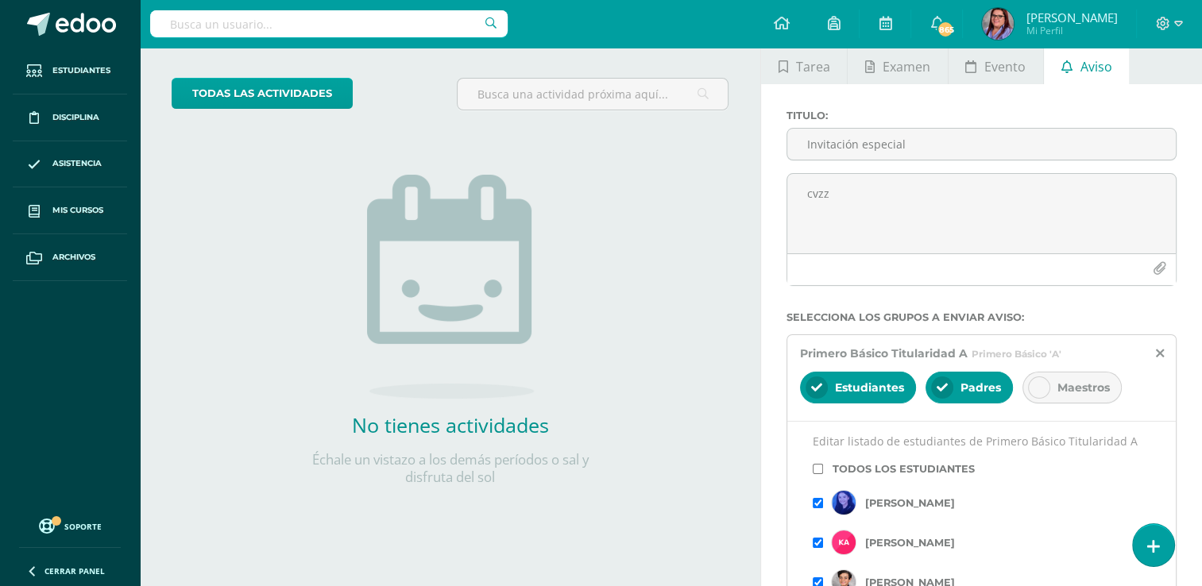
click at [1154, 351] on div "Primero Básico Titularidad A Primero Básico 'A'" at bounding box center [981, 353] width 363 height 15
click at [1160, 351] on icon at bounding box center [1160, 354] width 8 height 14
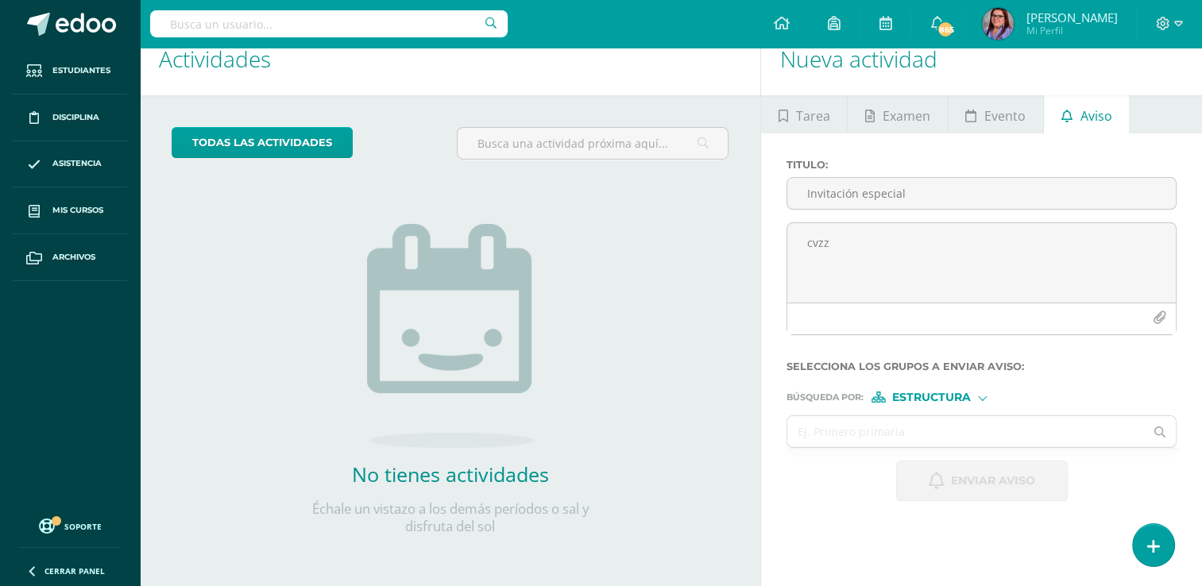
scroll to position [24, 0]
